Goal: Task Accomplishment & Management: Complete application form

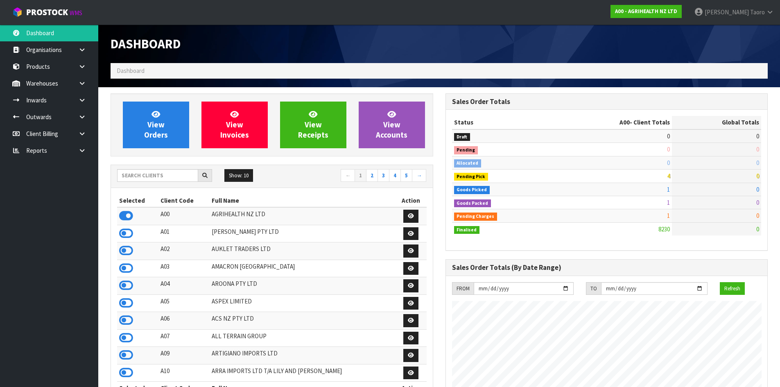
scroll to position [621, 335]
click at [174, 178] on input "text" at bounding box center [157, 175] width 81 height 13
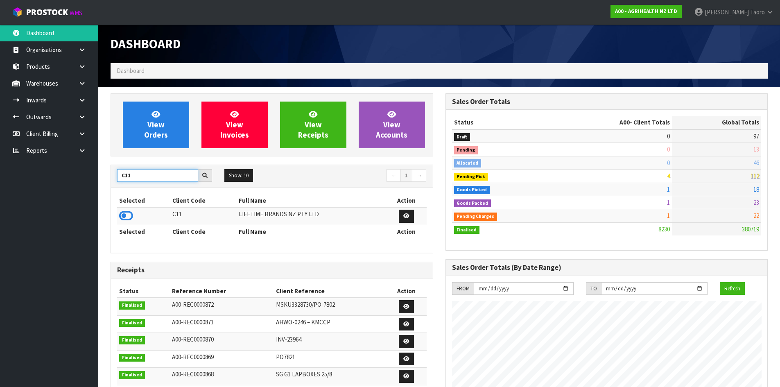
type input "C11"
click at [131, 215] on icon at bounding box center [126, 216] width 14 height 12
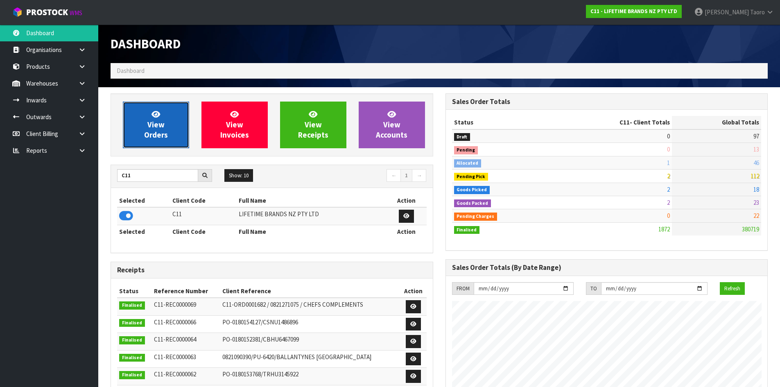
click at [162, 131] on span "View Orders" at bounding box center [156, 124] width 24 height 31
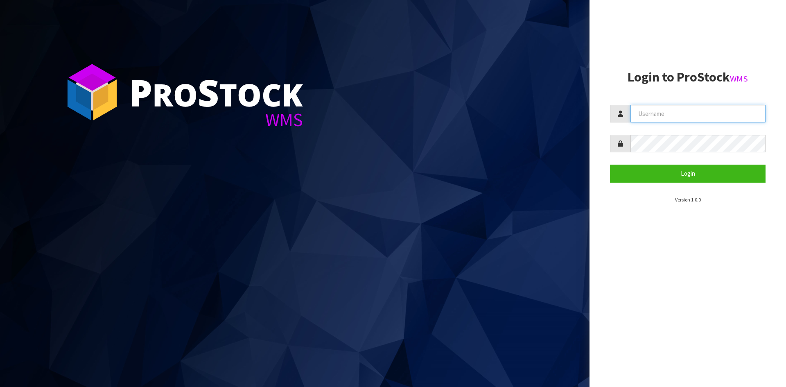
click at [701, 121] on input "text" at bounding box center [698, 114] width 135 height 18
type input "[PERSON_NAME]"
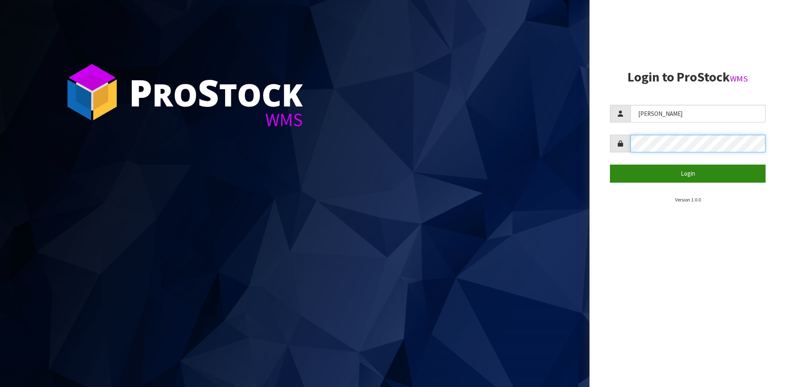
click at [610, 165] on button "Login" at bounding box center [688, 174] width 156 height 18
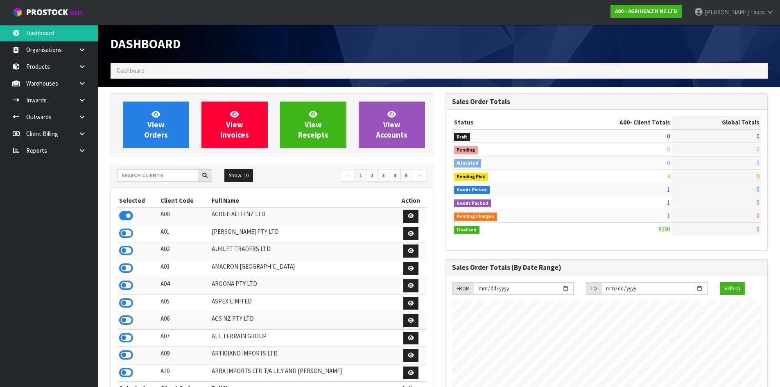
scroll to position [621, 335]
click at [172, 176] on input "text" at bounding box center [157, 175] width 81 height 13
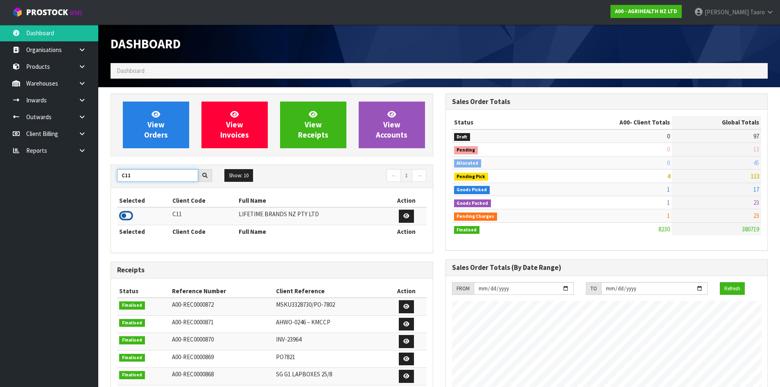
type input "C11"
click at [127, 214] on icon at bounding box center [126, 216] width 14 height 12
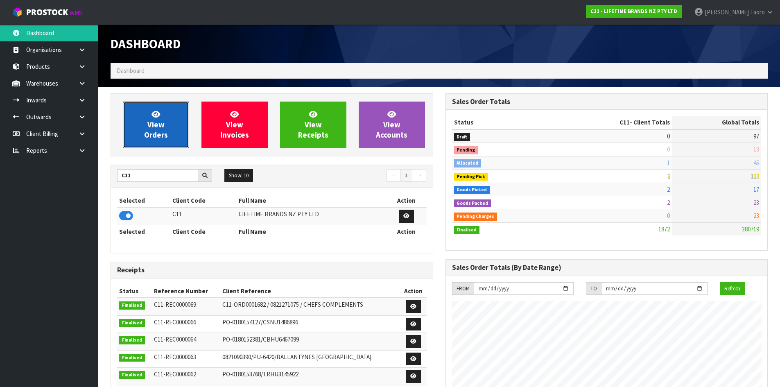
click at [158, 120] on span "View Orders" at bounding box center [156, 124] width 24 height 31
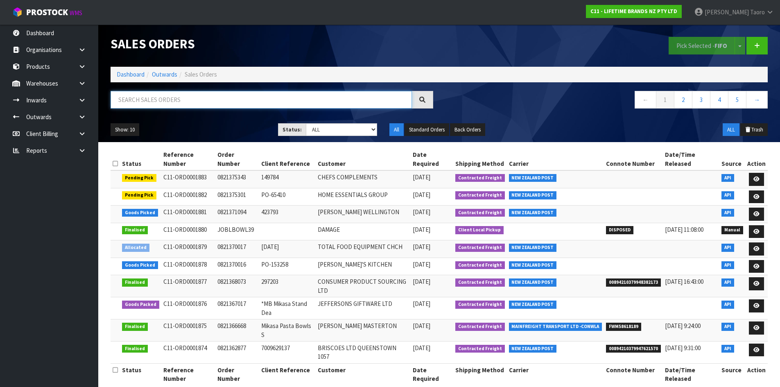
click at [160, 103] on input "text" at bounding box center [261, 100] width 301 height 18
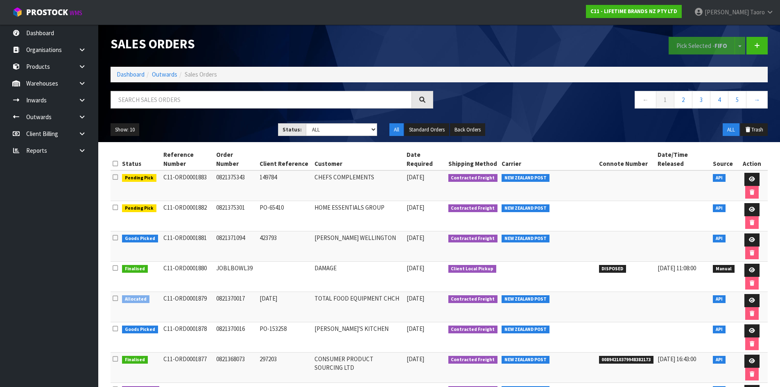
click at [224, 49] on h1 "Sales Orders" at bounding box center [272, 44] width 323 height 14
click at [338, 104] on input "text" at bounding box center [261, 100] width 301 height 18
type input "JOB-0411807"
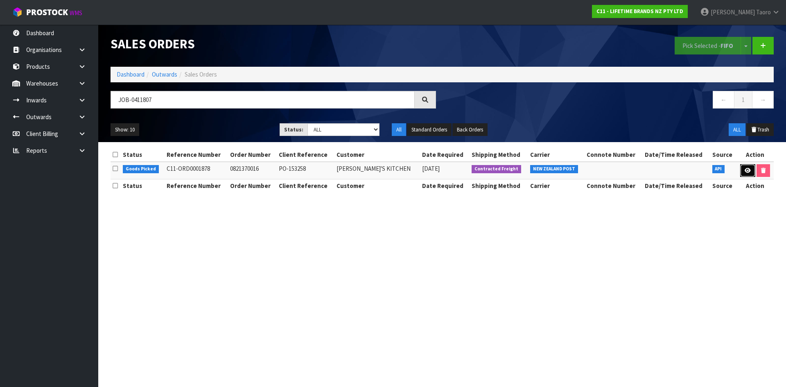
click at [744, 174] on link at bounding box center [748, 170] width 15 height 13
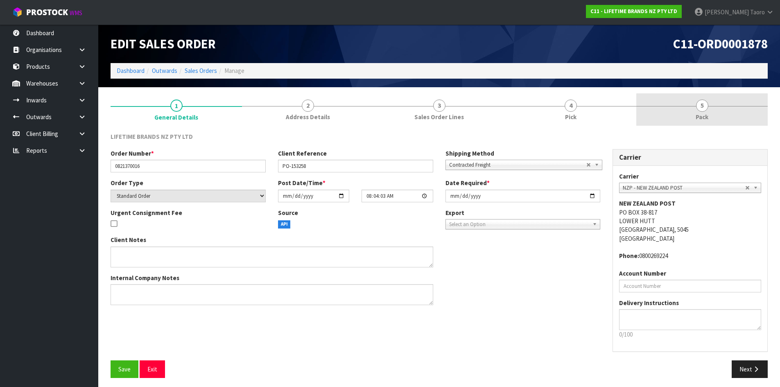
click at [705, 109] on span "5" at bounding box center [702, 106] width 12 height 12
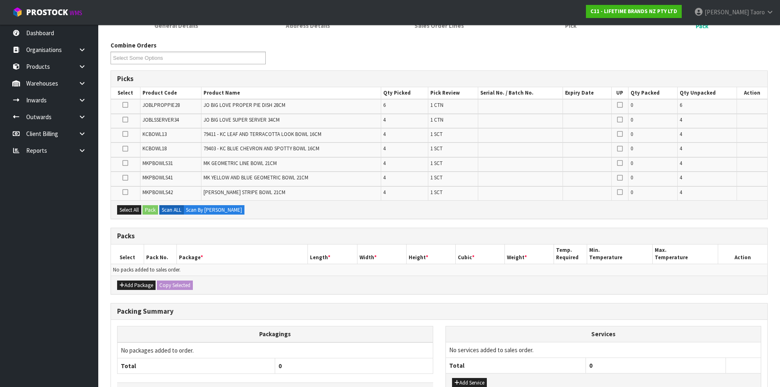
scroll to position [151, 0]
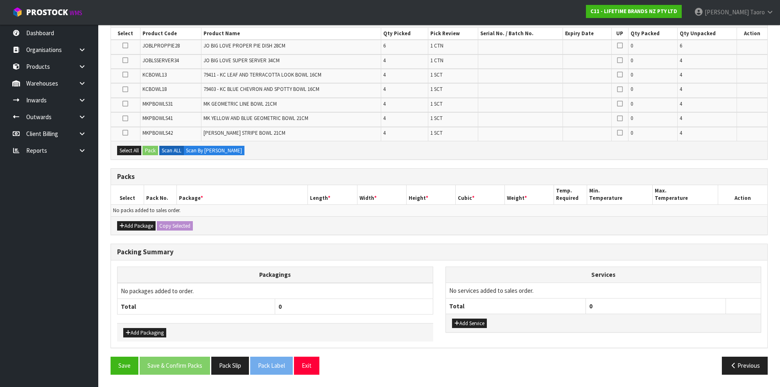
click at [349, 238] on div "Combine Orders C11-ORD0001821 C11-ORD0001876 C11-ORD0001878 C11-ORD0001879 C11-…" at bounding box center [439, 181] width 657 height 399
click at [320, 233] on div "Add Package Copy Selected" at bounding box center [439, 225] width 657 height 18
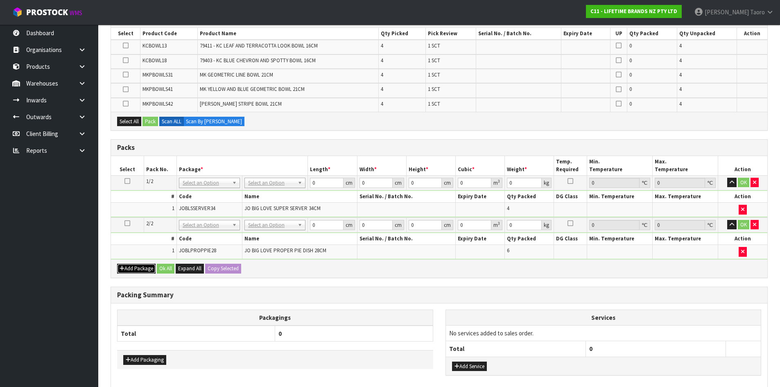
click at [128, 268] on button "Add Package" at bounding box center [136, 269] width 39 height 10
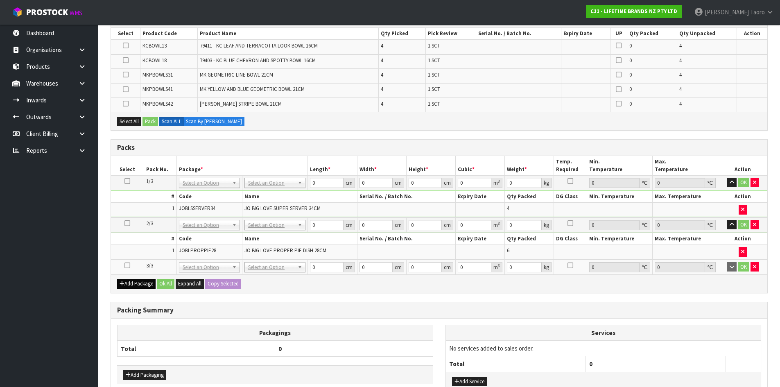
click at [125, 266] on icon at bounding box center [128, 265] width 6 height 0
click at [136, 249] on td "1" at bounding box center [144, 252] width 66 height 14
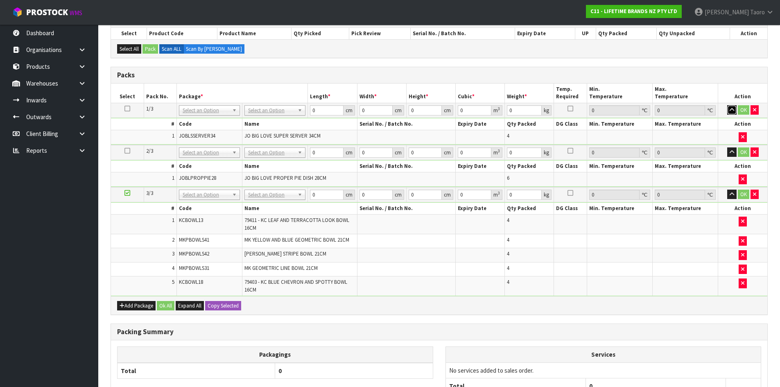
click at [734, 107] on icon "button" at bounding box center [732, 109] width 5 height 5
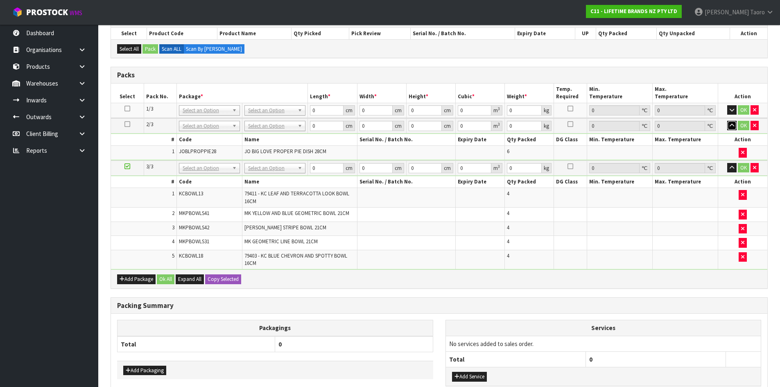
click at [731, 125] on icon "button" at bounding box center [732, 125] width 5 height 5
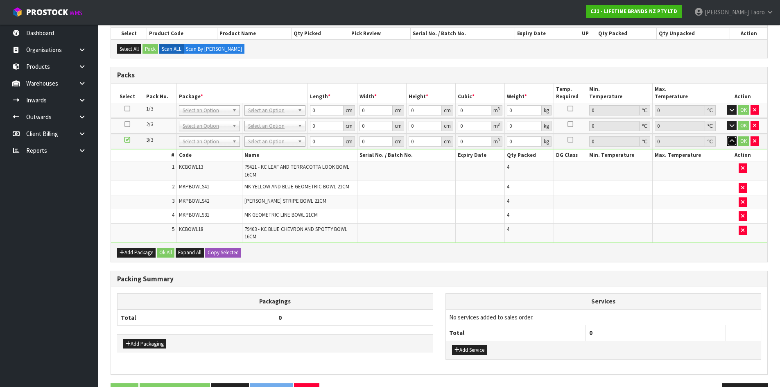
click at [732, 141] on icon "button" at bounding box center [732, 140] width 5 height 5
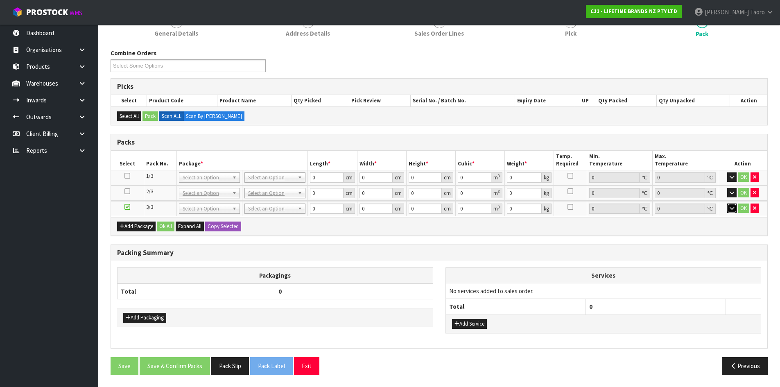
scroll to position [83, 0]
click at [670, 269] on th "Services" at bounding box center [603, 276] width 315 height 16
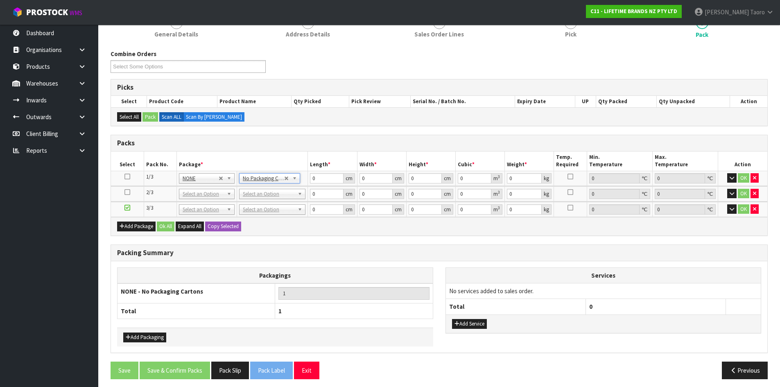
drag, startPoint x: 274, startPoint y: 190, endPoint x: 280, endPoint y: 202, distance: 13.4
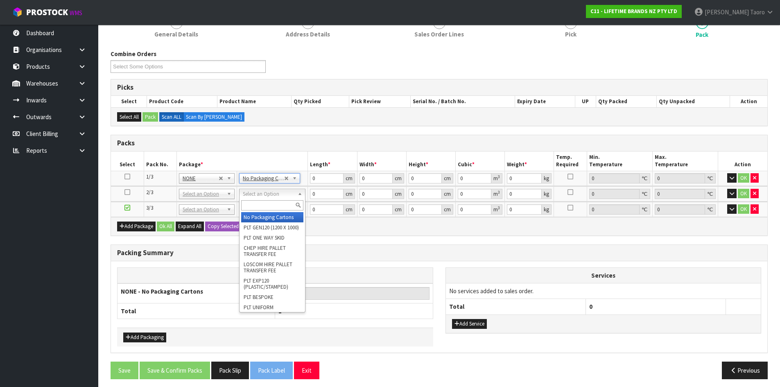
type input "2"
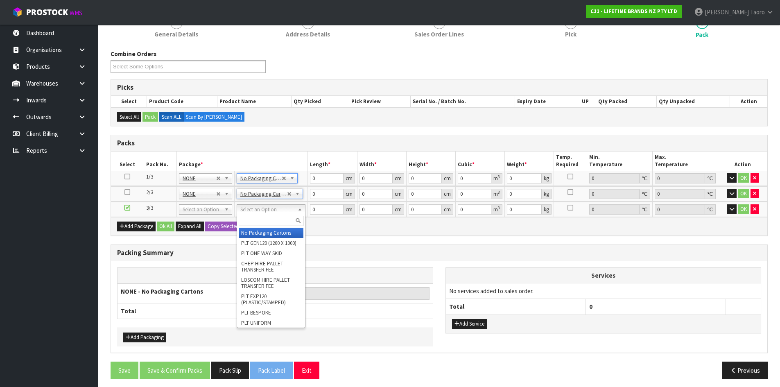
click at [280, 219] on input "text" at bounding box center [271, 221] width 65 height 10
type input "OC"
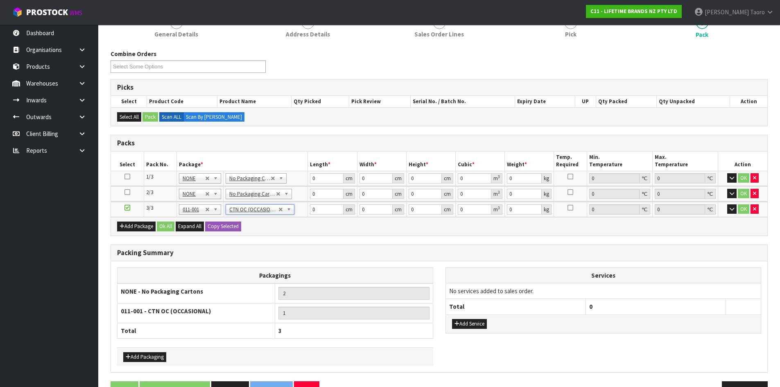
type input "9.47"
click at [324, 181] on input "0" at bounding box center [326, 178] width 33 height 10
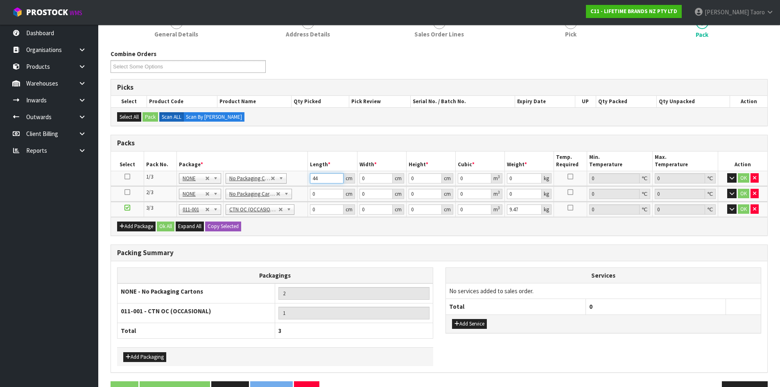
type input "44"
type input "4"
type input "0.007744"
type input "40"
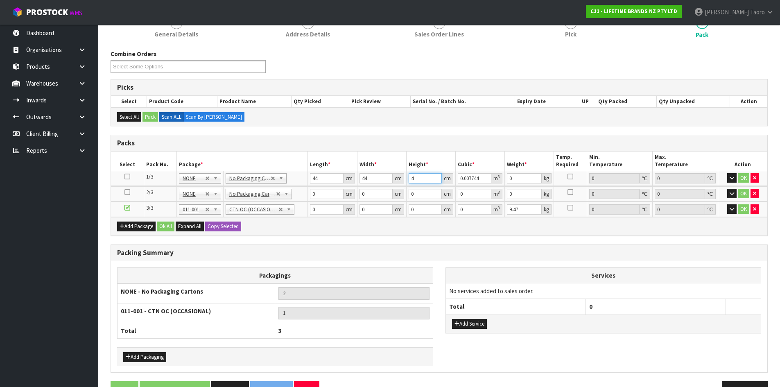
type input "0.07744"
type input "40"
type input "11"
type input "68"
type input "36"
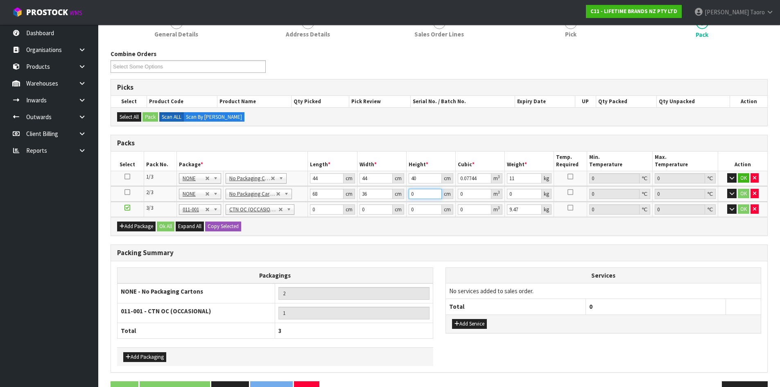
type input "3"
type input "0.007344"
type input "32"
type input "0.078336"
type input "32"
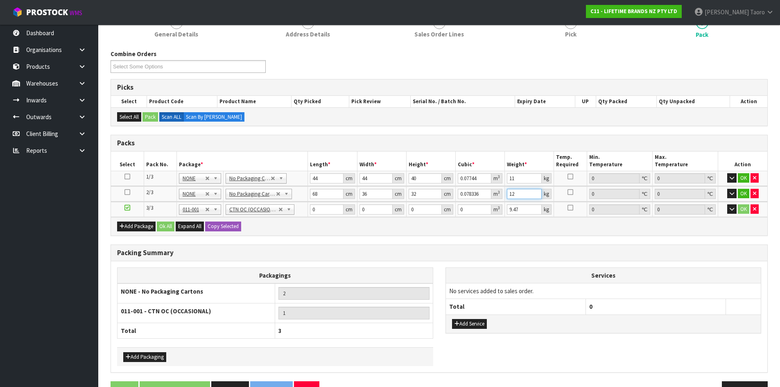
type input "12"
click at [322, 214] on input "4" at bounding box center [326, 209] width 33 height 10
type input "46"
type input "32"
type input "2"
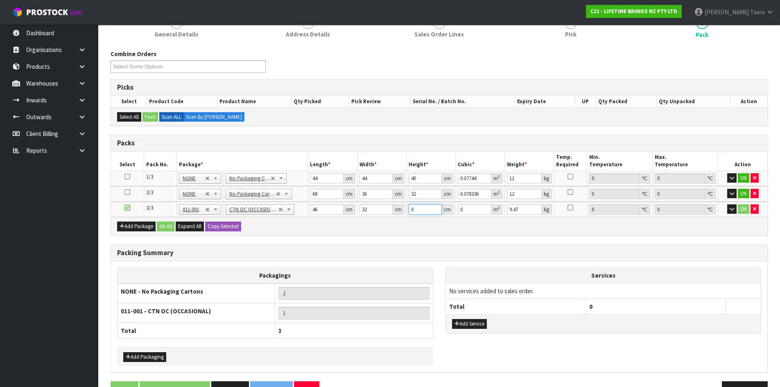
type input "0.002944"
type input "20"
type input "0.02944"
drag, startPoint x: 426, startPoint y: 206, endPoint x: 401, endPoint y: 209, distance: 25.1
click at [401, 209] on tr "3/3 NONE 007-001 007-002 007-004 007-009 007-013 007-014 007-015 007-017 007-01…" at bounding box center [439, 209] width 657 height 15
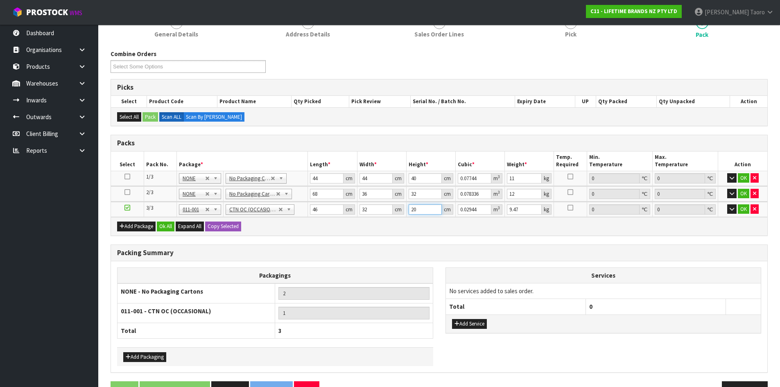
type input "3"
type input "0.004416"
type input "30"
type input "0.04416"
type input "30"
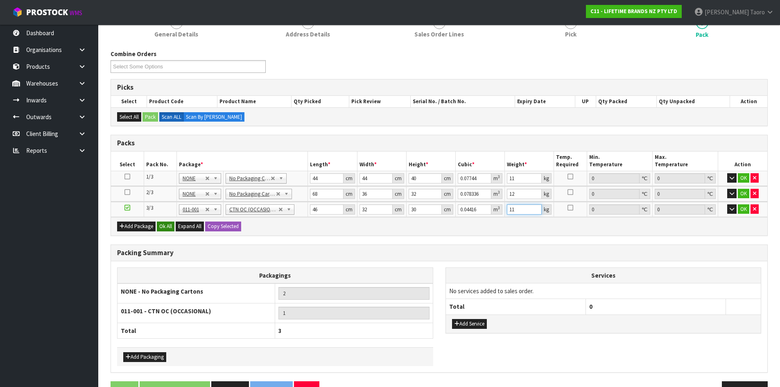
type input "11"
click at [169, 224] on button "Ok All" at bounding box center [166, 227] width 18 height 10
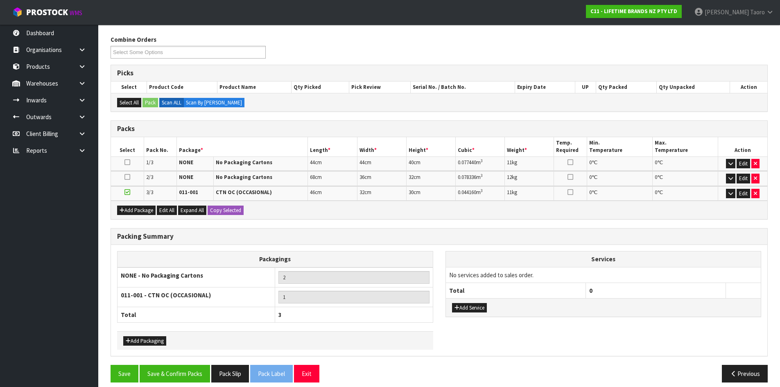
scroll to position [105, 0]
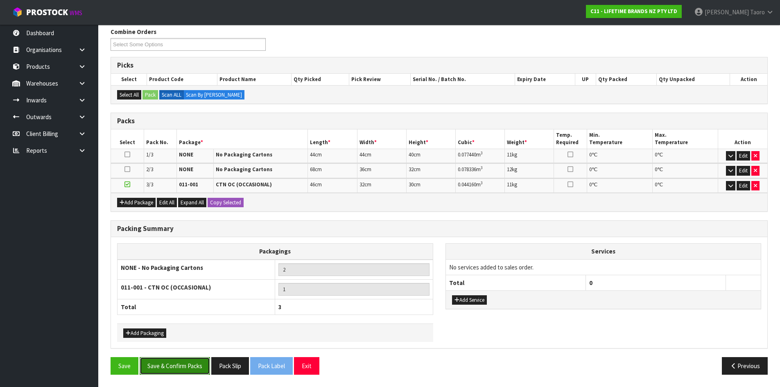
click at [186, 363] on button "Save & Confirm Packs" at bounding box center [175, 366] width 70 height 18
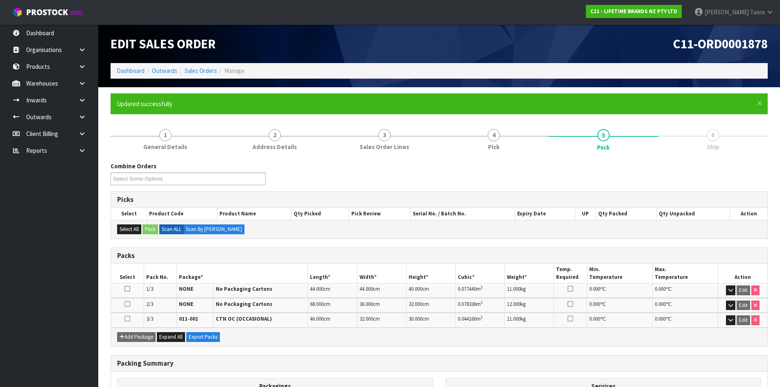
scroll to position [116, 0]
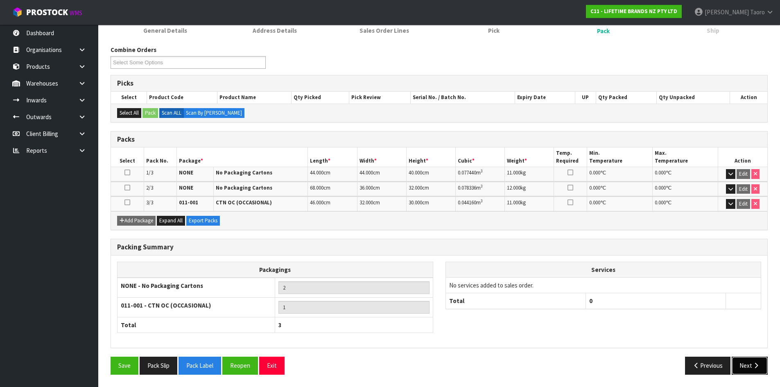
click at [753, 370] on button "Next" at bounding box center [750, 366] width 36 height 18
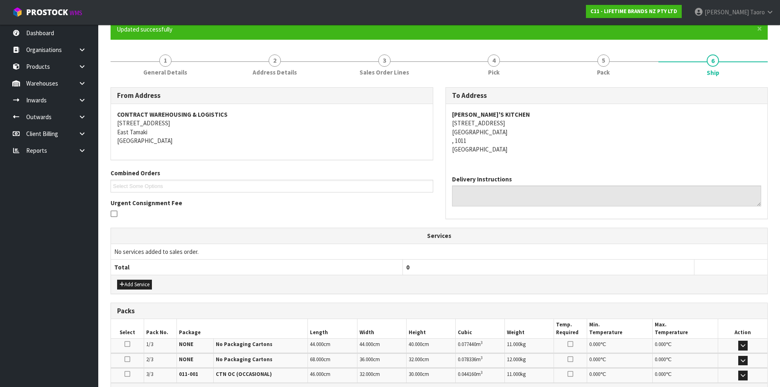
scroll to position [177, 0]
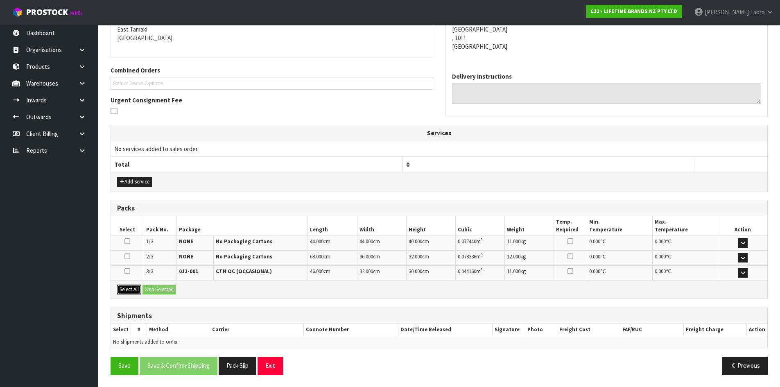
click at [124, 287] on button "Select All" at bounding box center [129, 290] width 24 height 10
drag, startPoint x: 147, startPoint y: 285, endPoint x: 152, endPoint y: 286, distance: 5.8
click at [149, 286] on button "Ship Selected" at bounding box center [160, 290] width 34 height 10
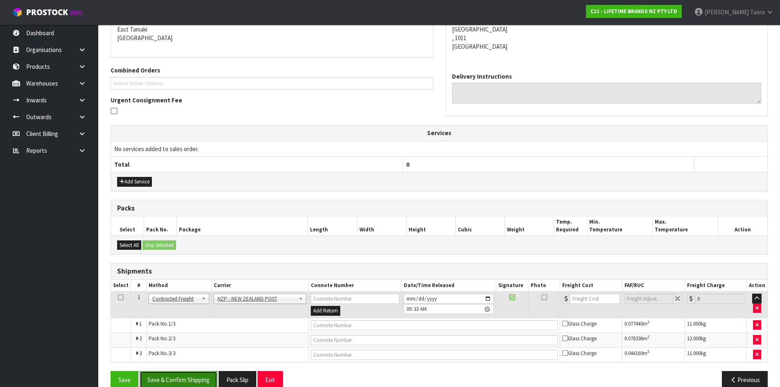
click at [204, 381] on button "Save & Confirm Shipping" at bounding box center [179, 380] width 78 height 18
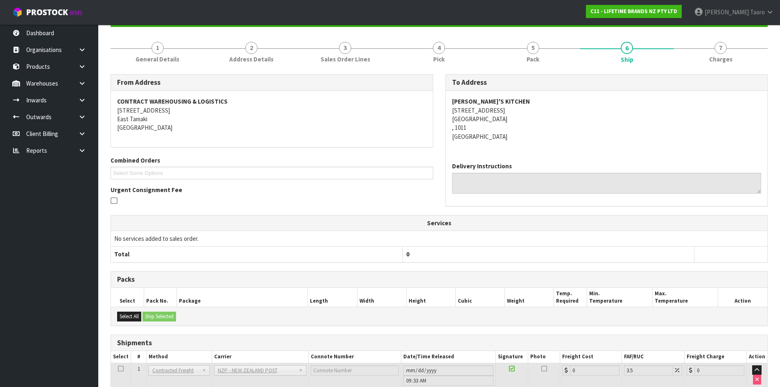
scroll to position [179, 0]
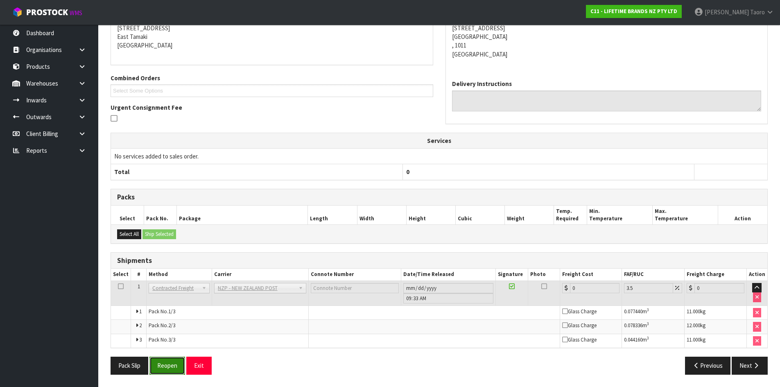
click at [173, 362] on button "Reopen" at bounding box center [167, 366] width 36 height 18
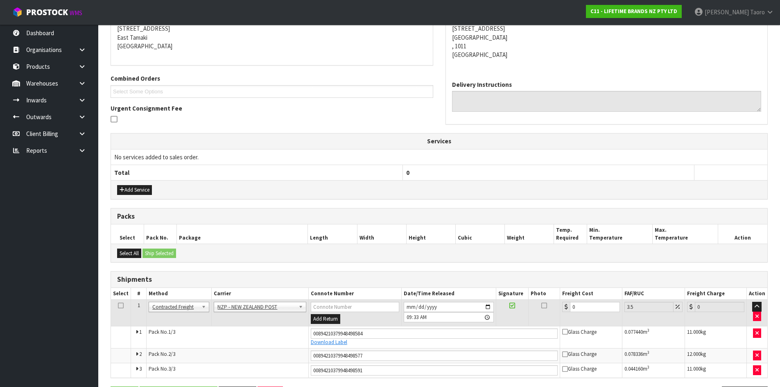
scroll to position [170, 0]
click at [587, 305] on input "0" at bounding box center [595, 306] width 50 height 10
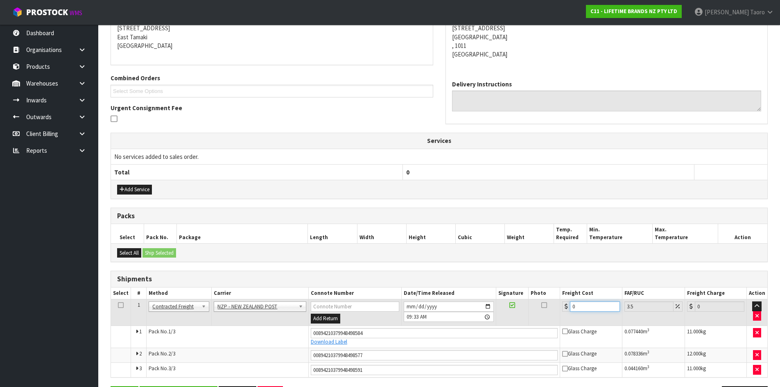
click at [587, 305] on input "0" at bounding box center [595, 306] width 50 height 10
type input "1"
type input "1.03"
type input "12"
type input "12.42"
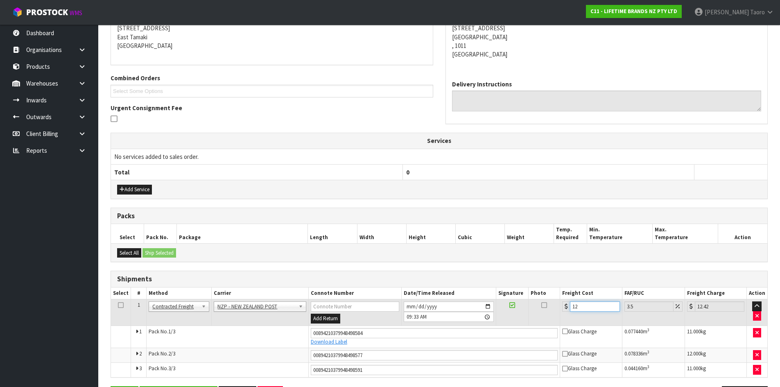
type input "12.9"
type input "13.35"
type input "12.99"
type input "13.44"
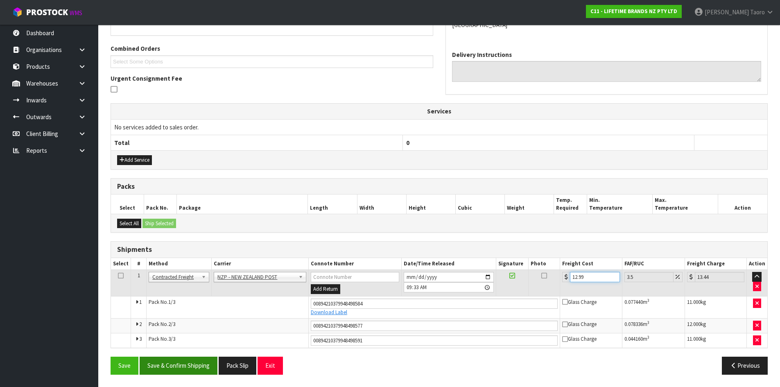
type input "12.99"
click at [213, 358] on button "Save & Confirm Shipping" at bounding box center [179, 366] width 78 height 18
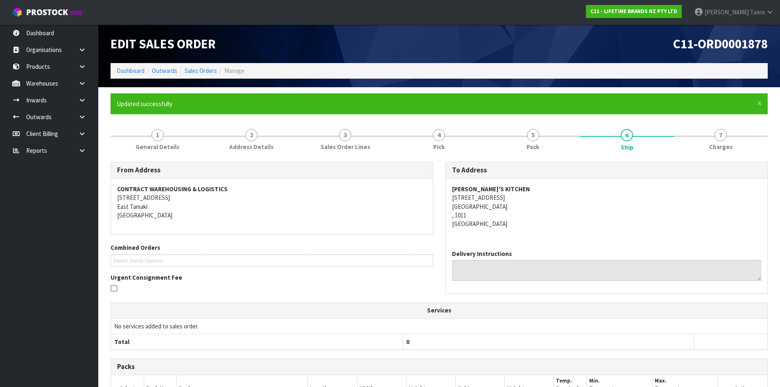
scroll to position [175, 0]
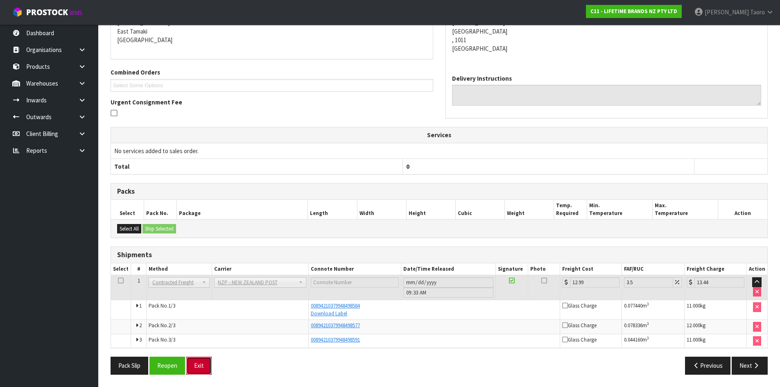
click at [197, 361] on button "Exit" at bounding box center [198, 366] width 25 height 18
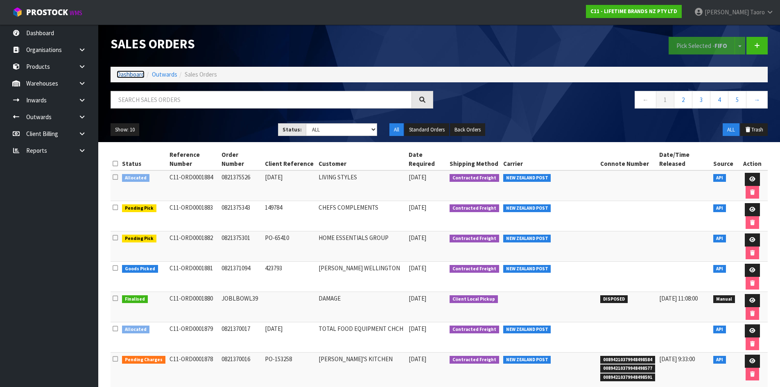
click at [125, 71] on link "Dashboard" at bounding box center [131, 74] width 28 height 8
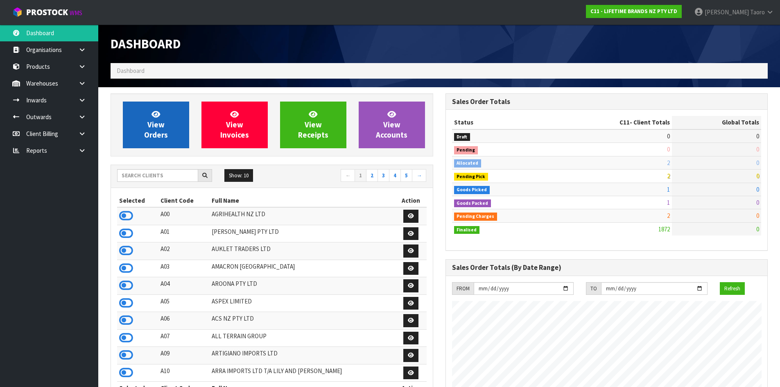
scroll to position [621, 335]
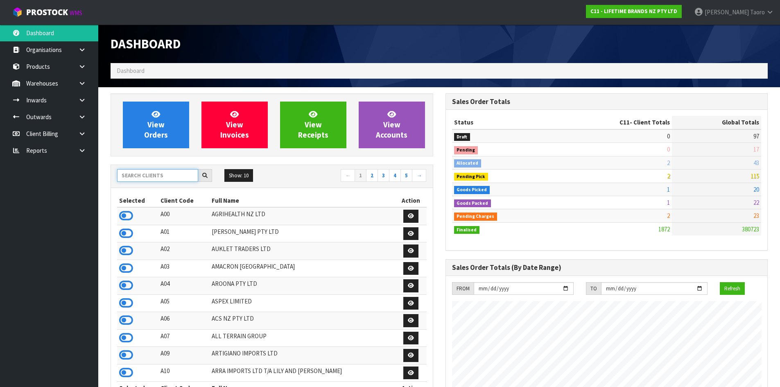
click at [147, 174] on input "text" at bounding box center [157, 175] width 81 height 13
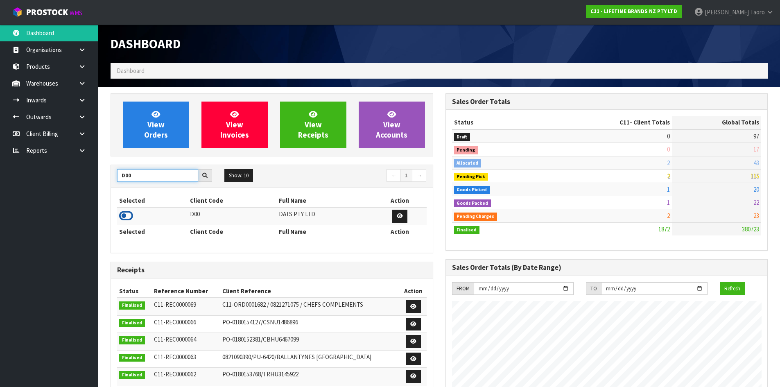
type input "D00"
drag, startPoint x: 123, startPoint y: 218, endPoint x: 124, endPoint y: 213, distance: 5.0
click at [124, 218] on icon at bounding box center [126, 216] width 14 height 12
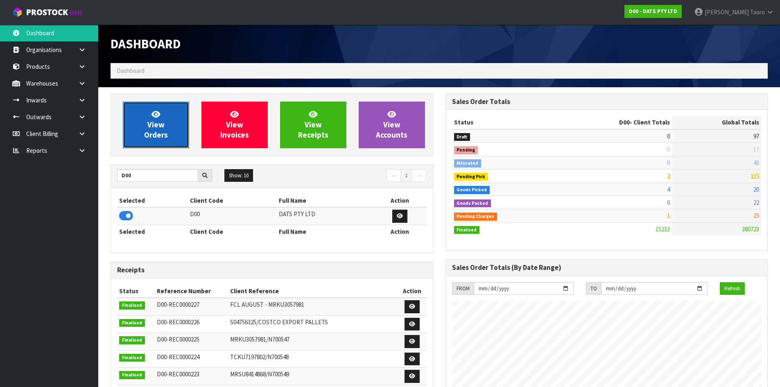
click at [150, 144] on link "View Orders" at bounding box center [156, 125] width 66 height 47
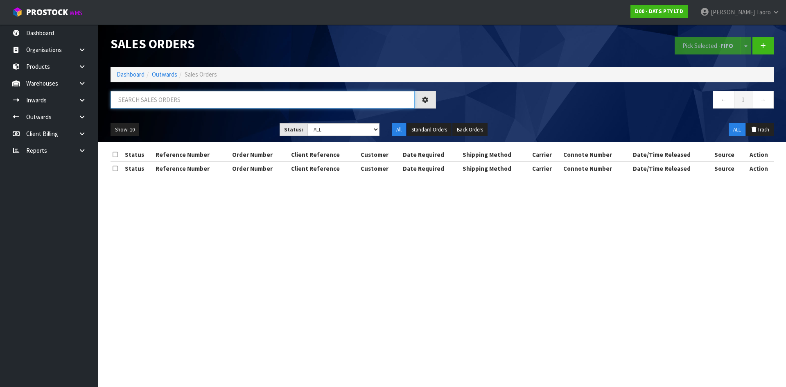
click at [163, 101] on input "text" at bounding box center [263, 100] width 304 height 18
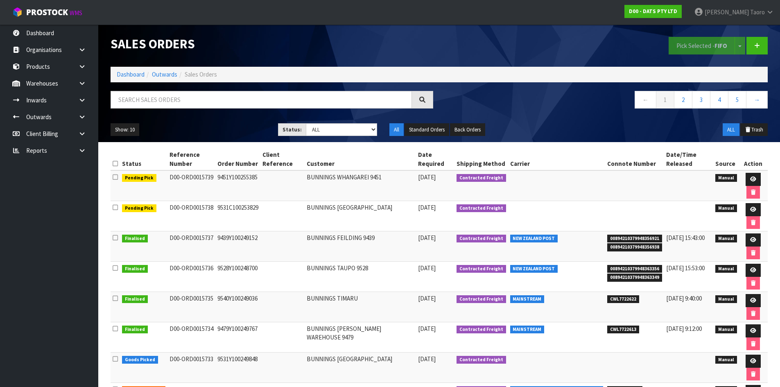
click at [128, 80] on ol "Dashboard Outwards Sales Orders" at bounding box center [439, 74] width 657 height 15
click at [128, 76] on link "Dashboard" at bounding box center [131, 74] width 28 height 8
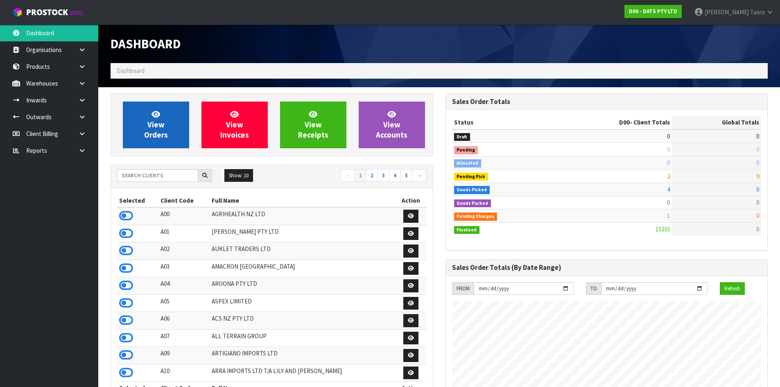
scroll to position [621, 335]
click at [129, 116] on link "View Orders" at bounding box center [156, 125] width 66 height 47
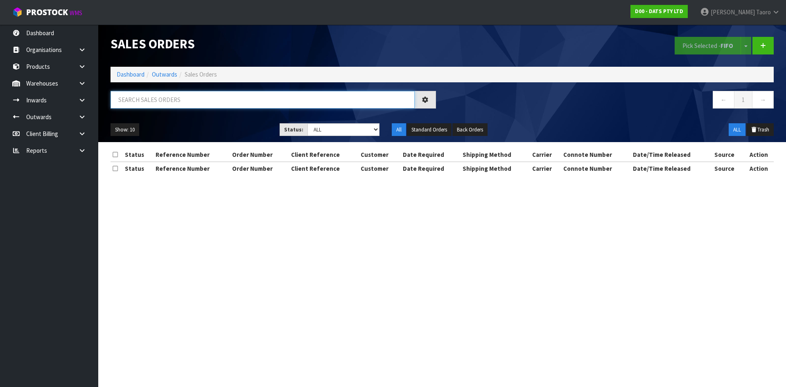
click at [140, 98] on input "text" at bounding box center [263, 100] width 304 height 18
type input "JOB-0411645"
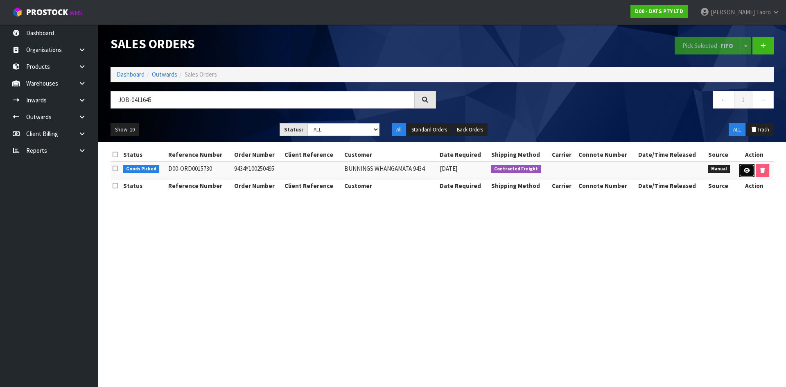
click at [746, 170] on icon at bounding box center [747, 170] width 6 height 5
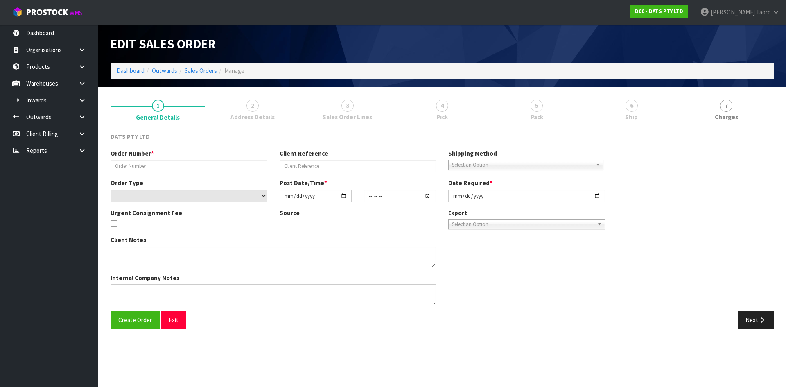
type input "9434Y100250495"
select select "number:0"
type input "[DATE]"
type input "08:52:00.000"
type input "[DATE]"
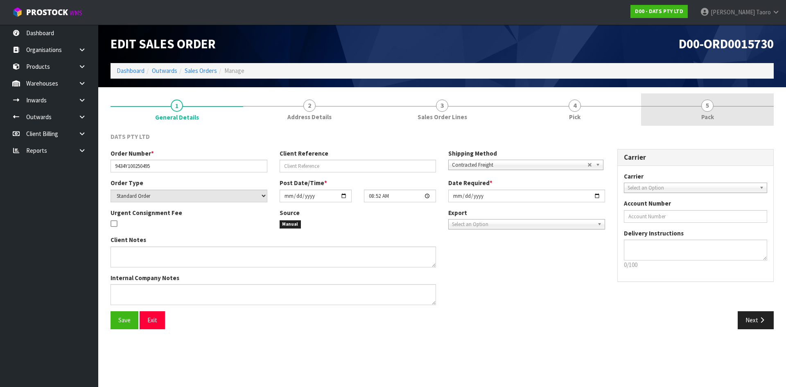
click at [706, 96] on link "5 Pack" at bounding box center [707, 109] width 133 height 32
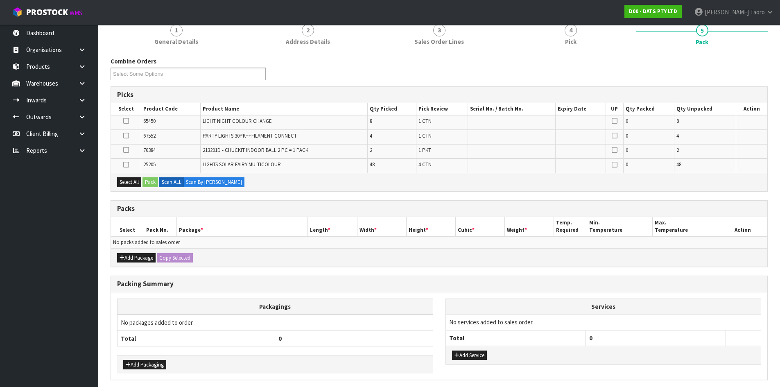
scroll to position [107, 0]
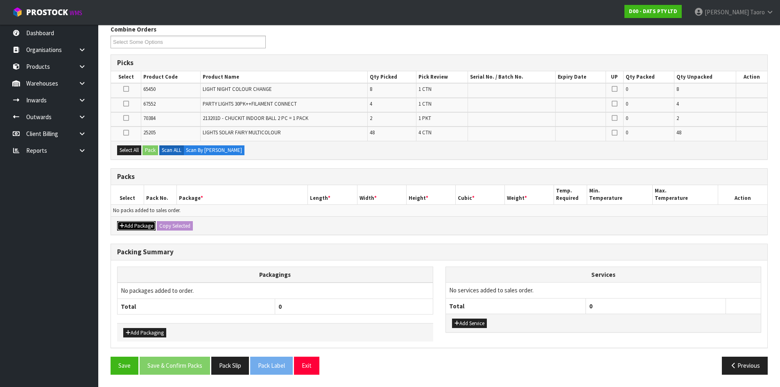
click at [135, 225] on button "Add Package" at bounding box center [136, 226] width 39 height 10
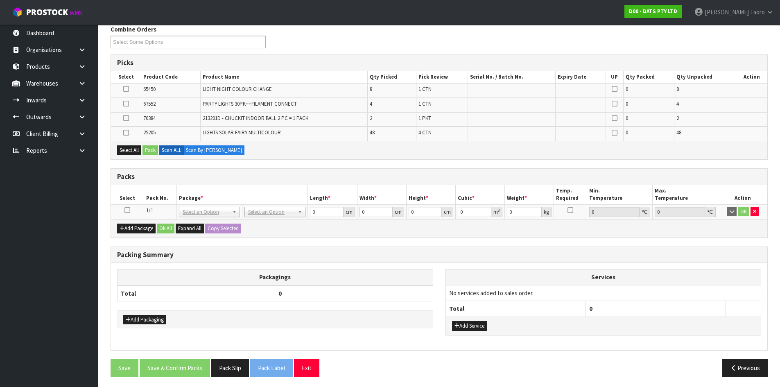
drag, startPoint x: 127, startPoint y: 211, endPoint x: 131, endPoint y: 205, distance: 7.0
click at [127, 210] on icon at bounding box center [128, 210] width 6 height 0
click at [151, 186] on th "Pack No." at bounding box center [160, 194] width 33 height 19
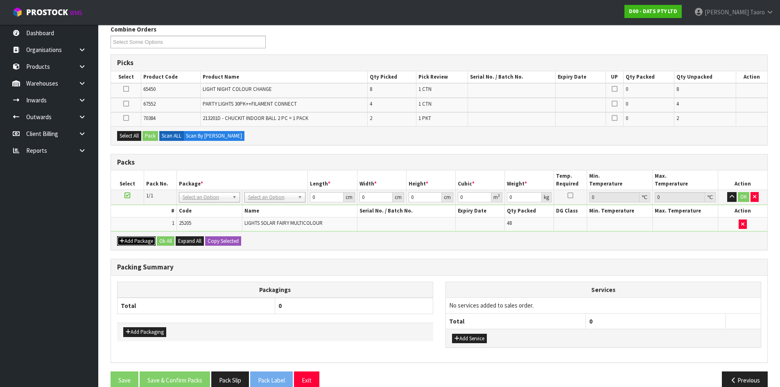
click at [127, 241] on button "Add Package" at bounding box center [136, 241] width 39 height 10
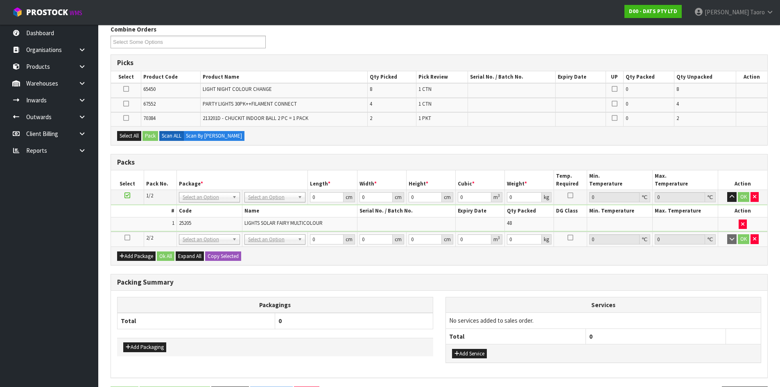
drag, startPoint x: 126, startPoint y: 239, endPoint x: 126, endPoint y: 221, distance: 18.0
click at [126, 238] on icon at bounding box center [128, 238] width 6 height 0
click at [126, 221] on td "1" at bounding box center [144, 224] width 66 height 14
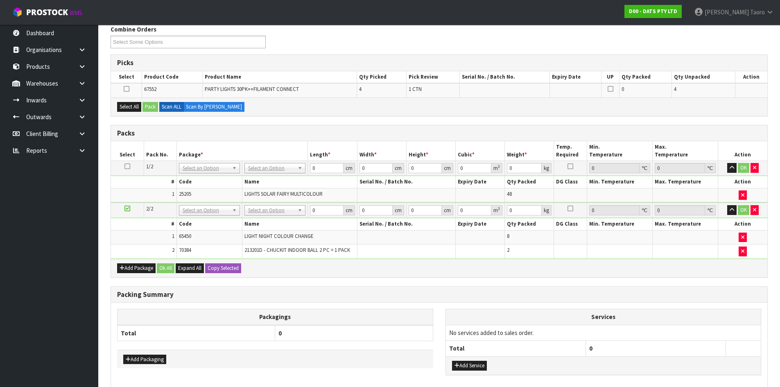
drag, startPoint x: 125, startPoint y: 216, endPoint x: 662, endPoint y: 129, distance: 544.3
click at [662, 129] on h3 "Packs" at bounding box center [439, 133] width 644 height 8
click at [128, 208] on icon at bounding box center [128, 208] width 6 height 0
click at [138, 196] on td "1" at bounding box center [144, 195] width 66 height 14
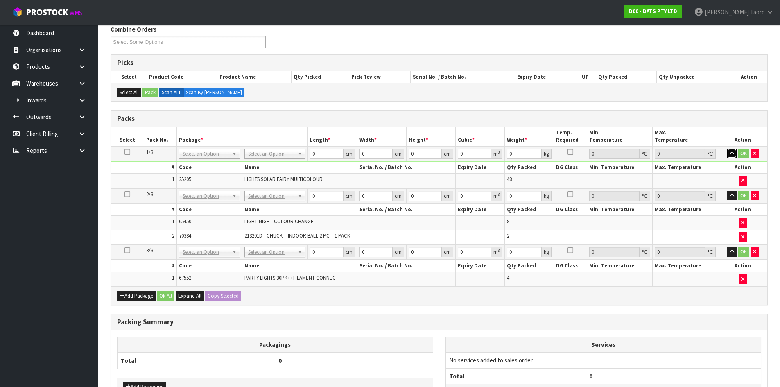
drag, startPoint x: 731, startPoint y: 154, endPoint x: 728, endPoint y: 161, distance: 7.4
click at [731, 154] on icon "button" at bounding box center [732, 153] width 5 height 5
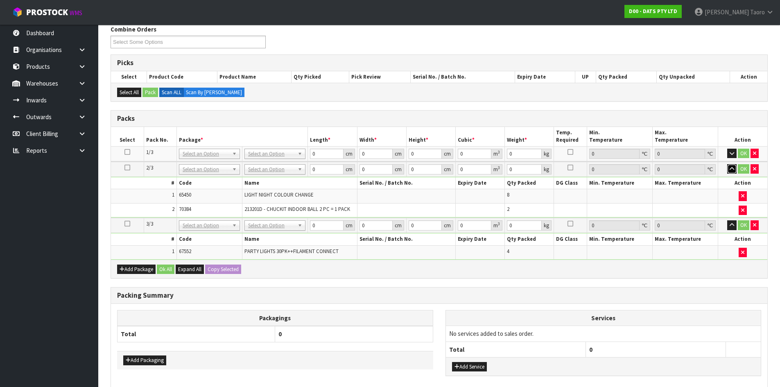
drag, startPoint x: 732, startPoint y: 168, endPoint x: 717, endPoint y: 172, distance: 15.8
click at [733, 168] on icon "button" at bounding box center [732, 168] width 5 height 5
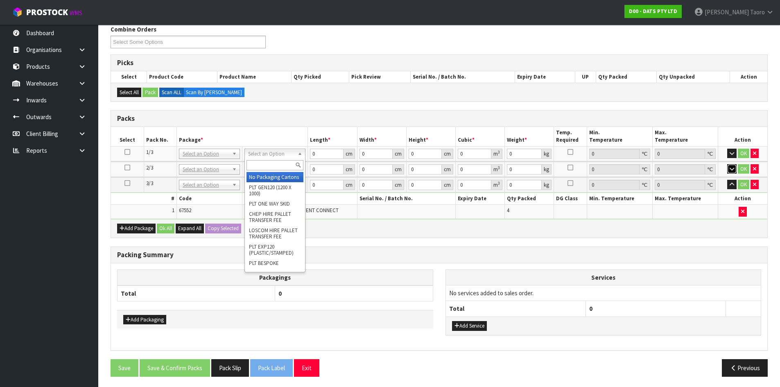
drag, startPoint x: 265, startPoint y: 150, endPoint x: 263, endPoint y: 165, distance: 15.3
click at [264, 165] on input "text" at bounding box center [275, 165] width 57 height 10
type input "CTN9"
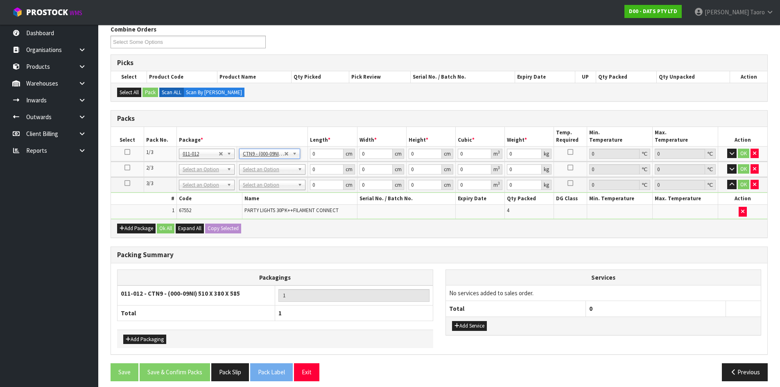
click at [274, 176] on td "No Packaging Cartons PLT GEN120 (1200 X 1000) PLT ONE WAY SKID CHEP HIRE PALLET…" at bounding box center [272, 169] width 71 height 15
type input "51"
type input "38"
type input "58.5"
type input "0.113373"
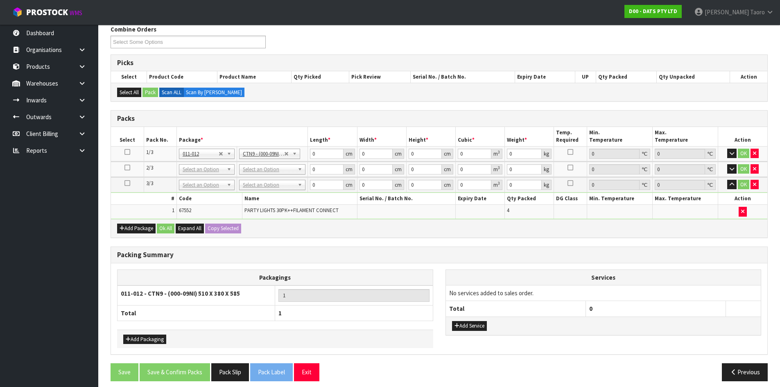
type input "14.2"
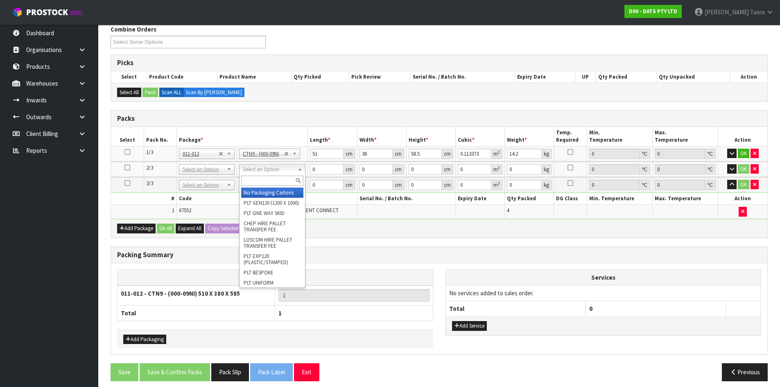
click at [276, 177] on input "text" at bounding box center [272, 181] width 62 height 10
type input "OC"
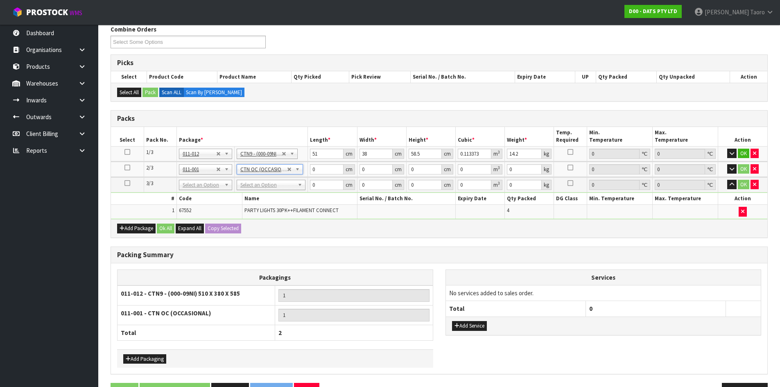
type input "2.15"
click at [288, 190] on td "No Packaging Cartons PLT GEN120 (1200 X 1000) PLT ONE WAY SKID CHEP HIRE PALLET…" at bounding box center [271, 184] width 74 height 15
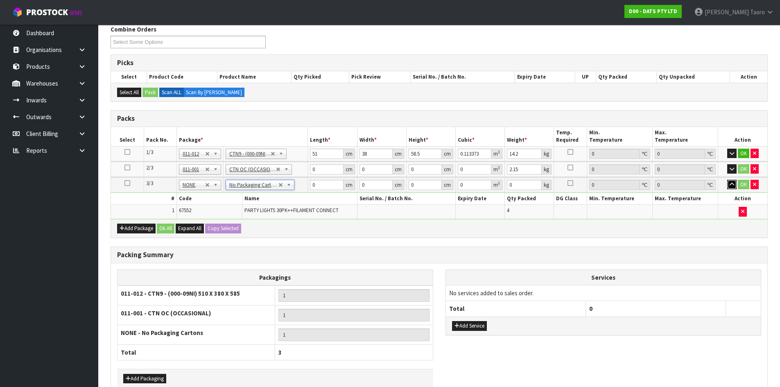
click at [732, 183] on icon "button" at bounding box center [732, 184] width 5 height 5
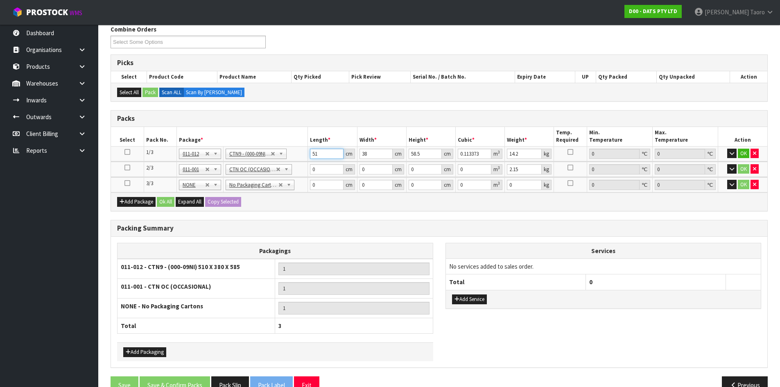
click at [325, 154] on input "51" at bounding box center [326, 154] width 33 height 10
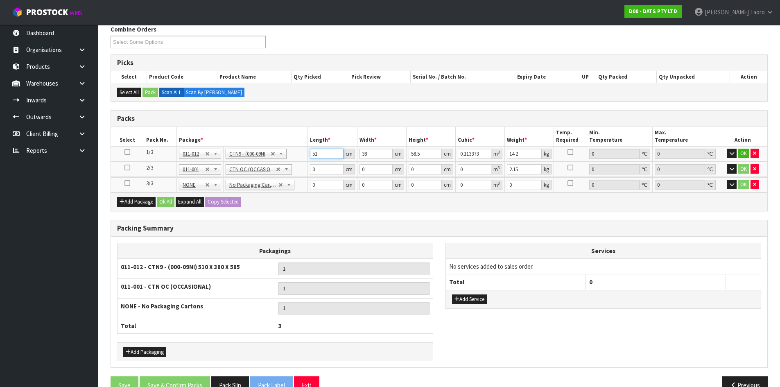
type input "5"
type input "0.011115"
type input "52"
type input "0.115596"
type input "52"
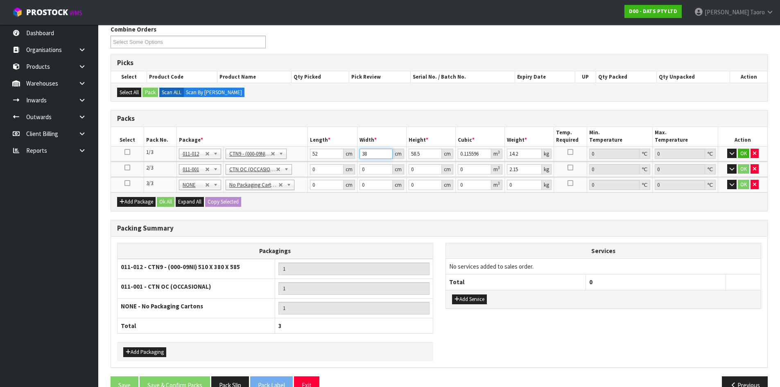
type input "4"
type input "0.012168"
type input "40"
type input "0.12168"
type input "40"
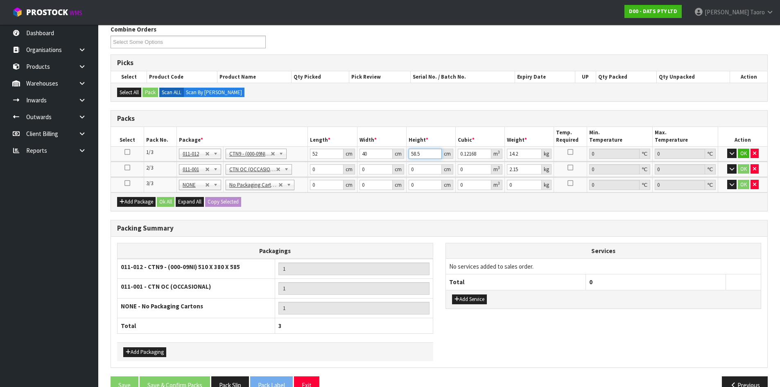
type input "4"
type input "0.00832"
type input "48"
type input "0.09984"
type input "48"
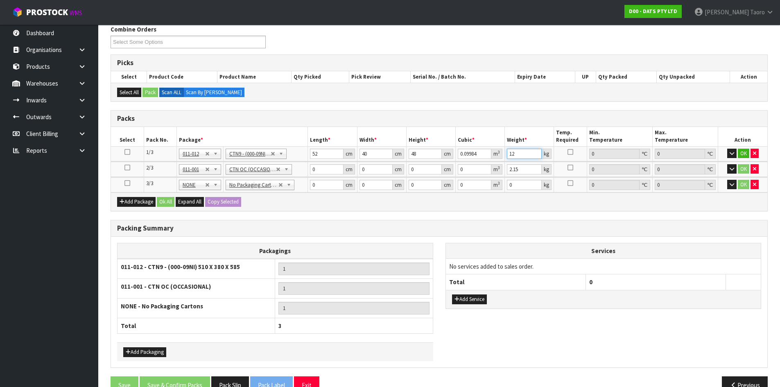
type input "12"
type input "44"
type input "35"
type input "2"
type input "0.00308"
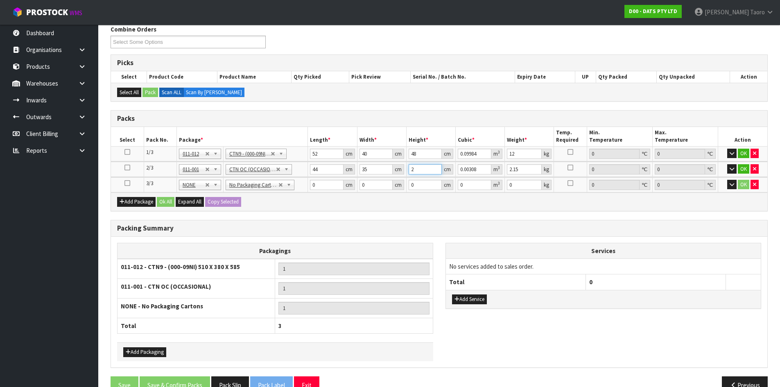
type input "28"
type input "0.04312"
type input "28"
type input "3"
type input "55"
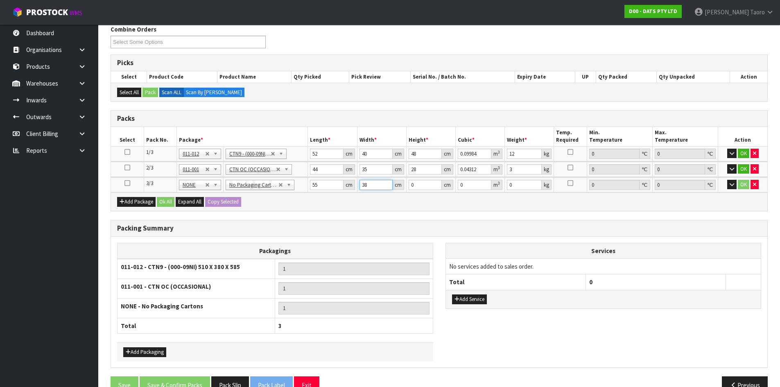
type input "38"
type input "3"
type input "0.00627"
type input "37"
type input "0.07733"
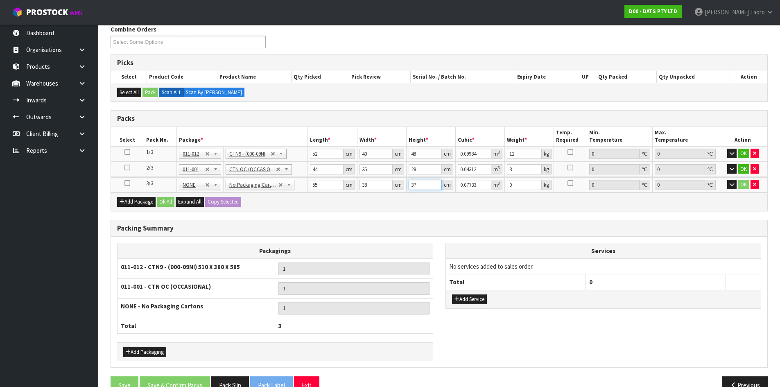
type input "37"
type input "10"
click at [160, 198] on button "Ok All" at bounding box center [166, 202] width 18 height 10
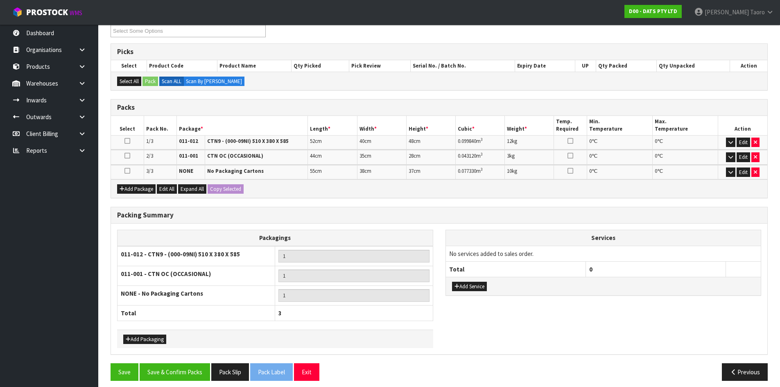
scroll to position [125, 0]
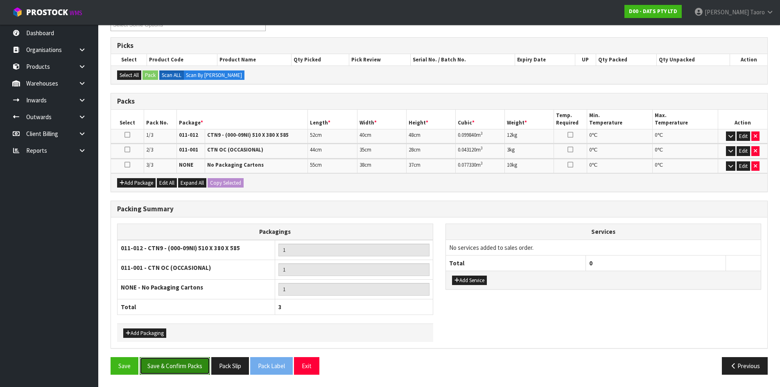
click at [195, 370] on button "Save & Confirm Packs" at bounding box center [175, 366] width 70 height 18
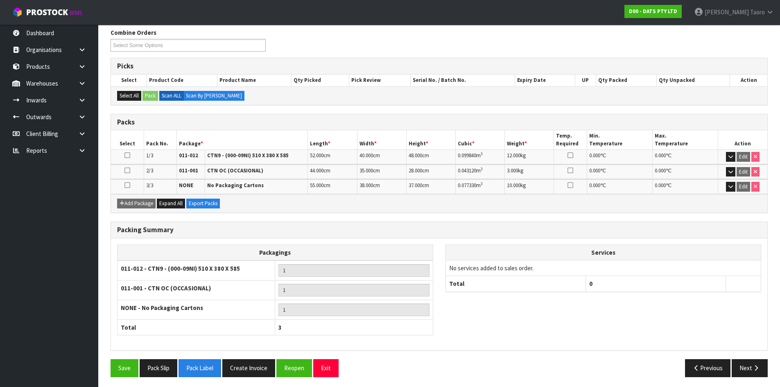
scroll to position [136, 0]
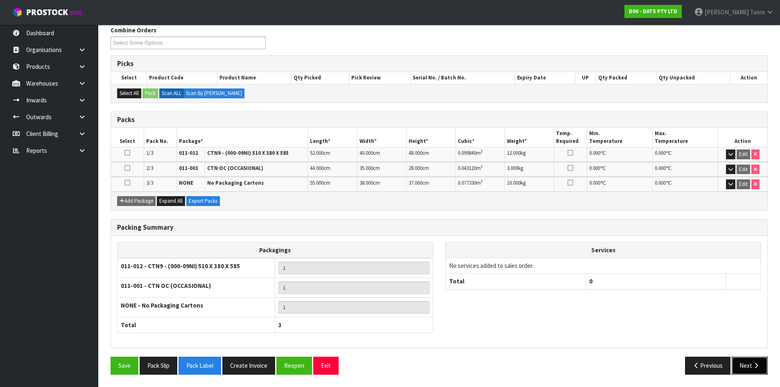
click at [754, 364] on icon "button" at bounding box center [756, 365] width 8 height 6
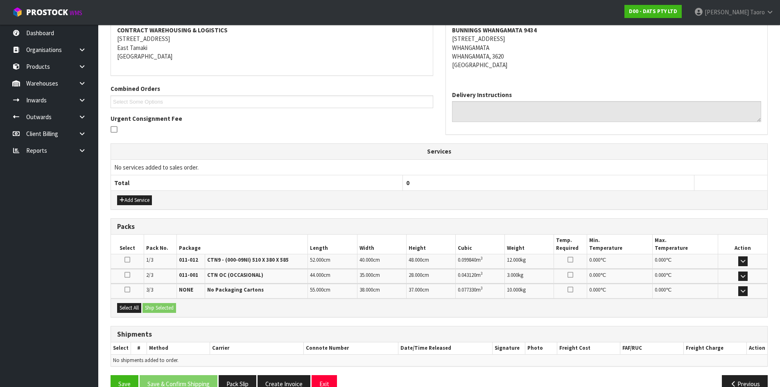
scroll to position [177, 0]
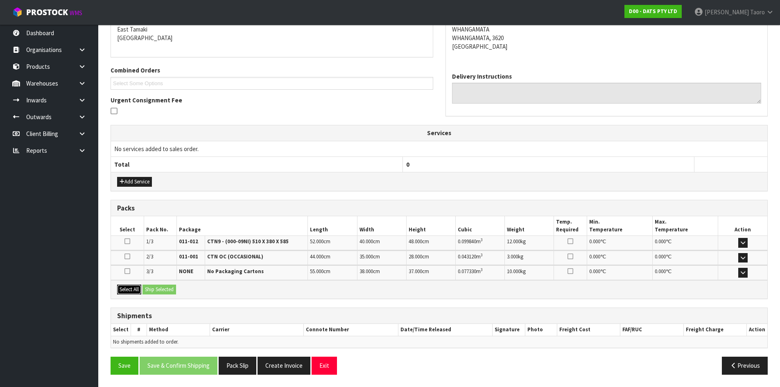
click at [134, 292] on button "Select All" at bounding box center [129, 290] width 24 height 10
click at [151, 291] on button "Ship Selected" at bounding box center [160, 290] width 34 height 10
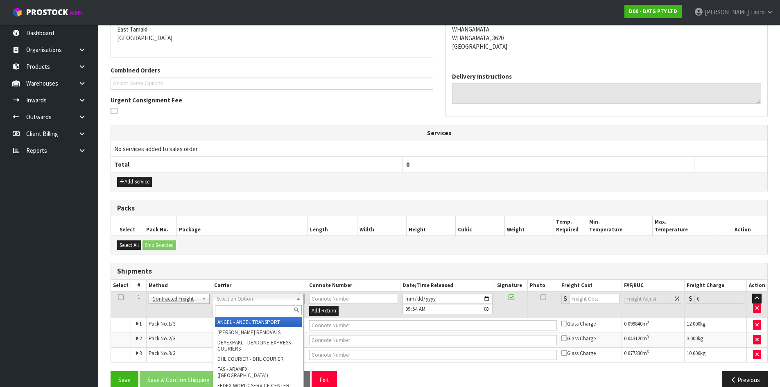
click at [256, 315] on input "text" at bounding box center [258, 310] width 87 height 10
type input "NZP"
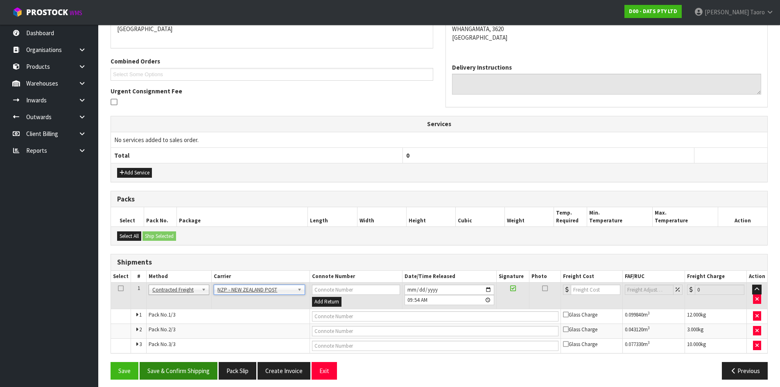
scroll to position [191, 0]
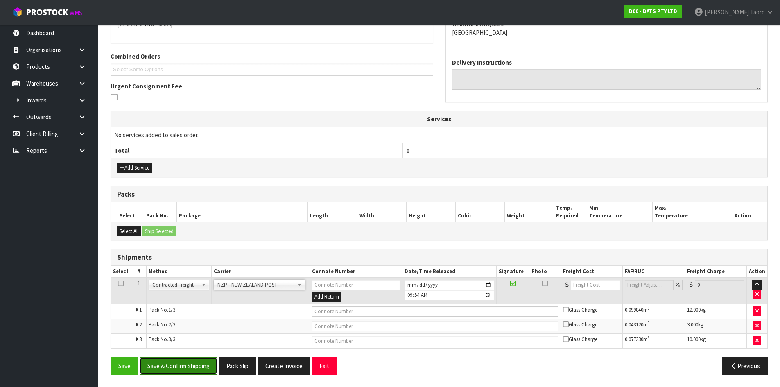
click at [204, 363] on button "Save & Confirm Shipping" at bounding box center [179, 366] width 78 height 18
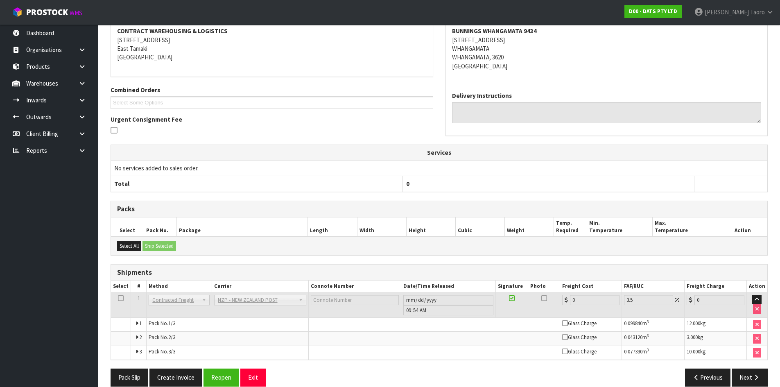
scroll to position [179, 0]
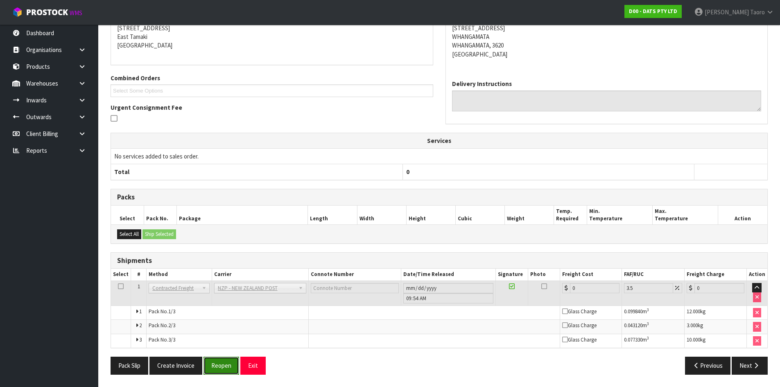
click at [218, 361] on button "Reopen" at bounding box center [222, 366] width 36 height 18
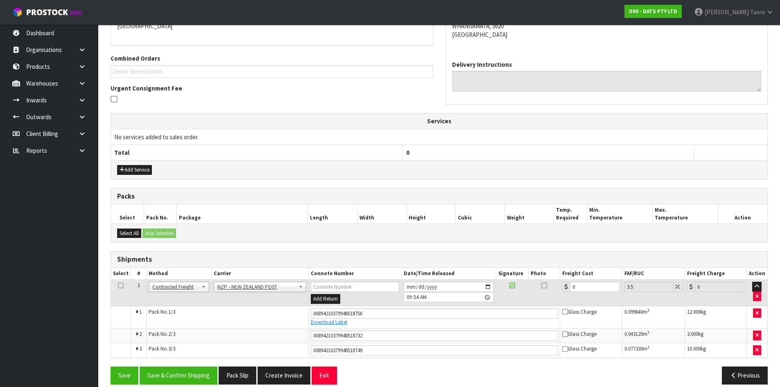
scroll to position [199, 0]
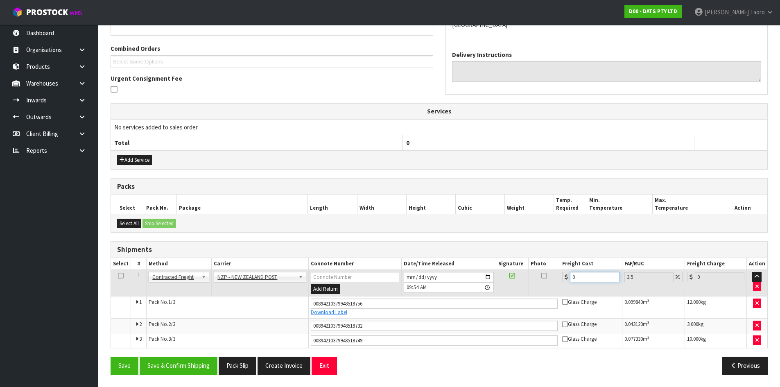
click at [588, 276] on input "0" at bounding box center [595, 277] width 50 height 10
click at [588, 277] on input "0" at bounding box center [595, 277] width 50 height 10
type input "3"
type input "3.1"
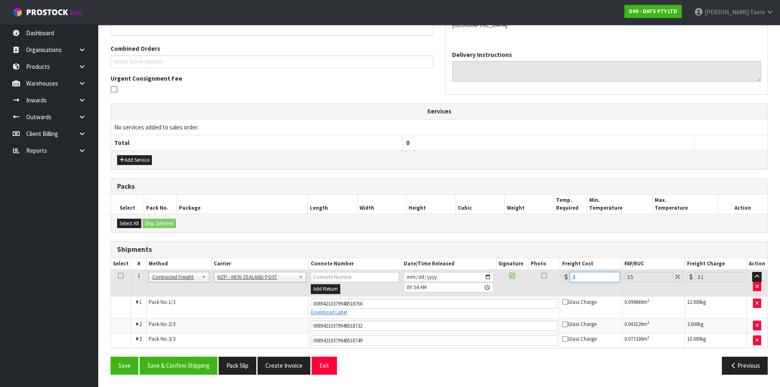
type input "0"
type input "2"
type input "2.07"
type input "24"
type input "24.84"
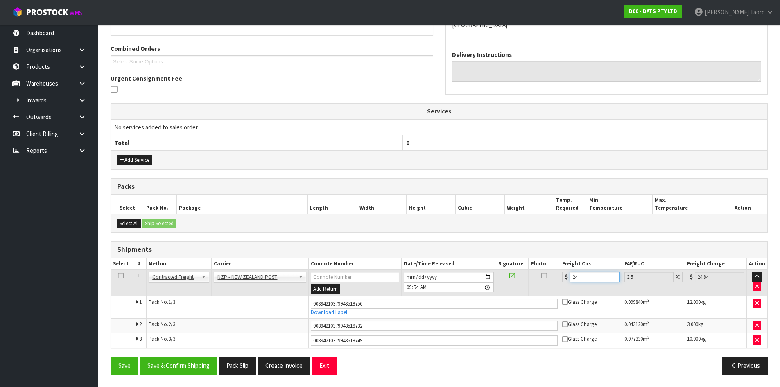
type input "24.3"
type input "25.15"
type input "24.35"
type input "25.2"
type input "24.35"
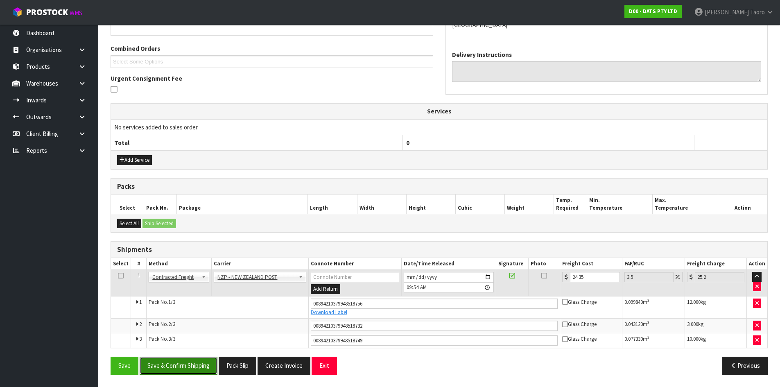
click at [207, 367] on button "Save & Confirm Shipping" at bounding box center [179, 366] width 78 height 18
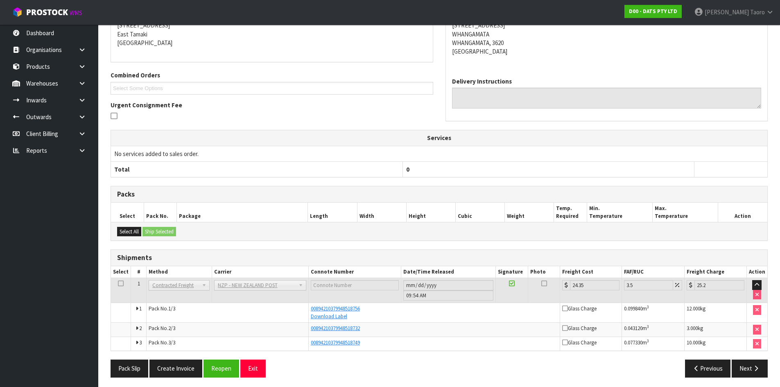
scroll to position [175, 0]
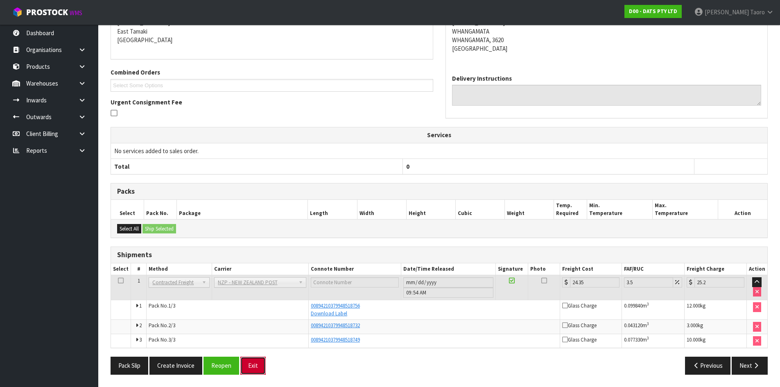
click at [258, 365] on button "Exit" at bounding box center [252, 366] width 25 height 18
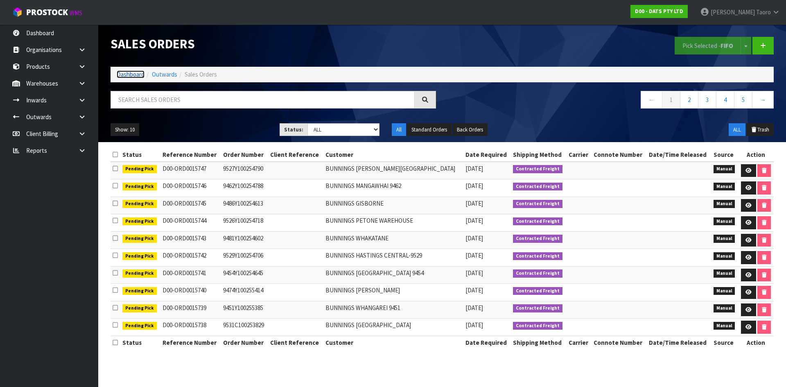
click at [127, 77] on link "Dashboard" at bounding box center [131, 74] width 28 height 8
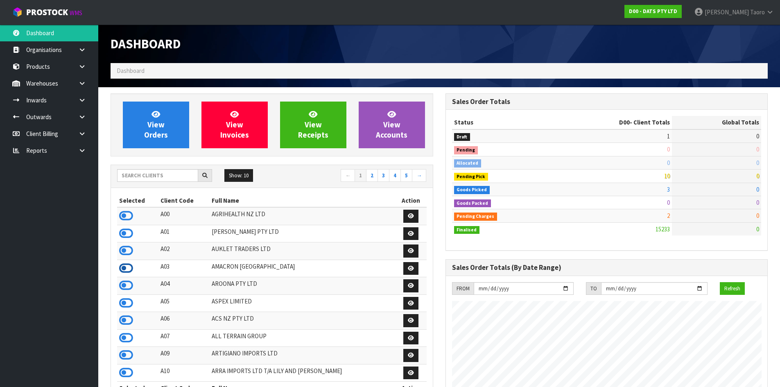
scroll to position [621, 335]
click at [126, 324] on icon at bounding box center [126, 320] width 14 height 12
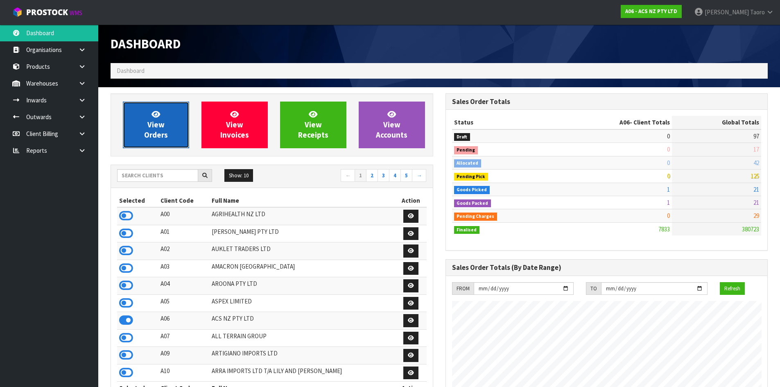
click at [170, 118] on link "View Orders" at bounding box center [156, 125] width 66 height 47
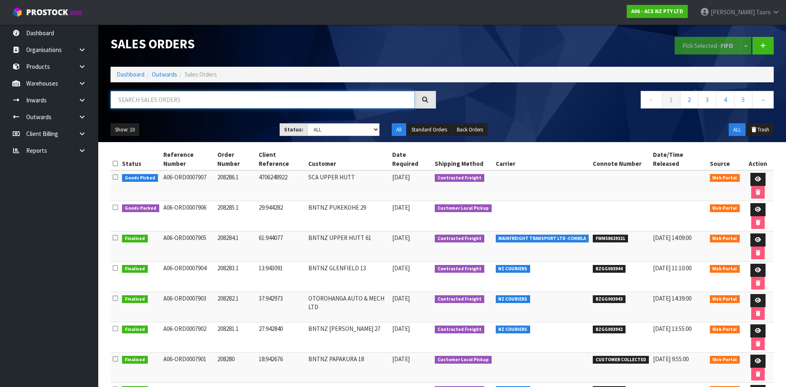
click at [175, 100] on input "text" at bounding box center [263, 100] width 304 height 18
type input "JOB-0411963"
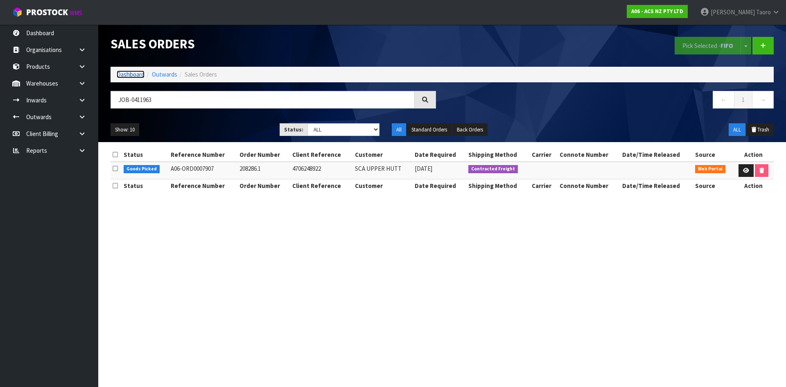
click at [123, 70] on link "Dashboard" at bounding box center [131, 74] width 28 height 8
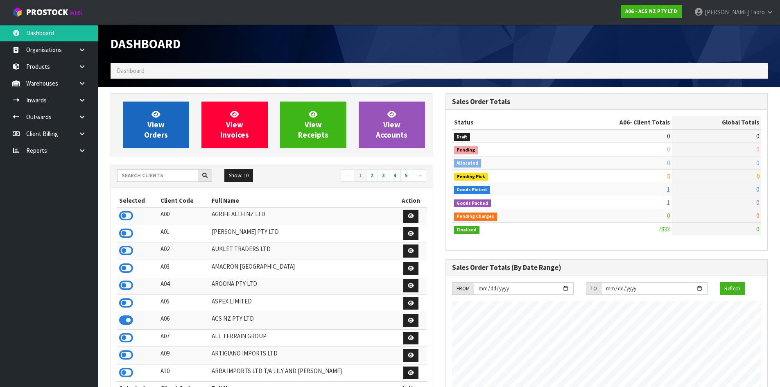
scroll to position [621, 335]
click at [145, 122] on link "View Orders" at bounding box center [156, 125] width 66 height 47
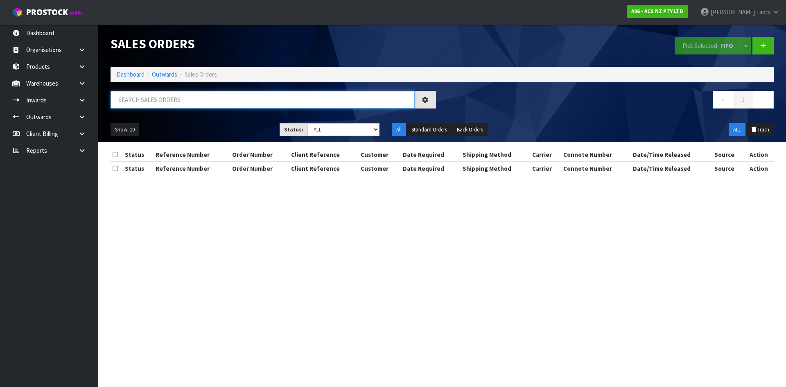
click at [174, 102] on input "text" at bounding box center [263, 100] width 304 height 18
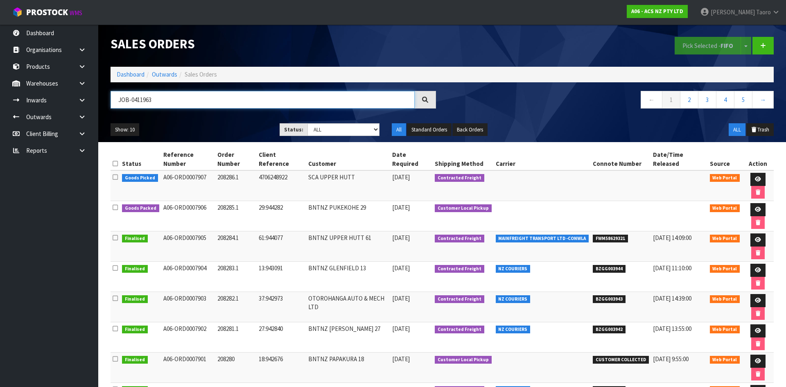
type input "JOB-0411963"
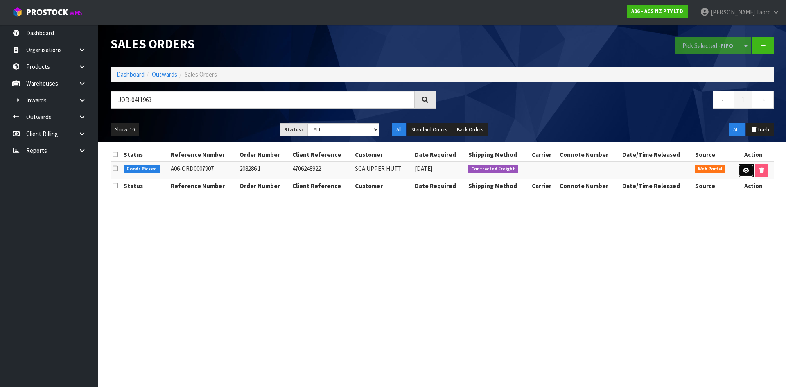
click at [747, 174] on link at bounding box center [746, 170] width 15 height 13
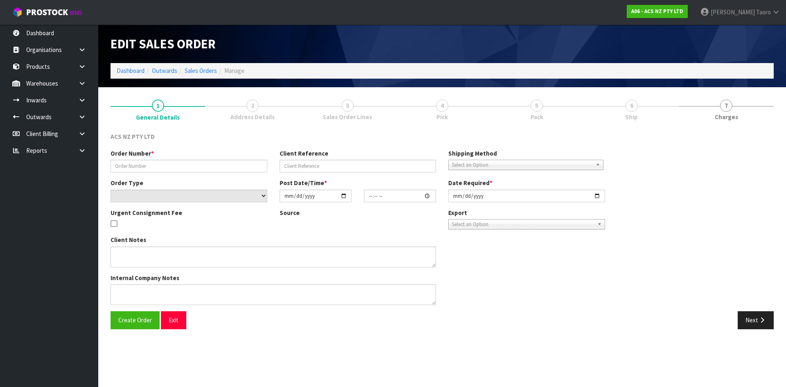
type input "208286.1"
type input "4706248922"
select select "number:0"
type input "[DATE]"
type input "16:49:00.000"
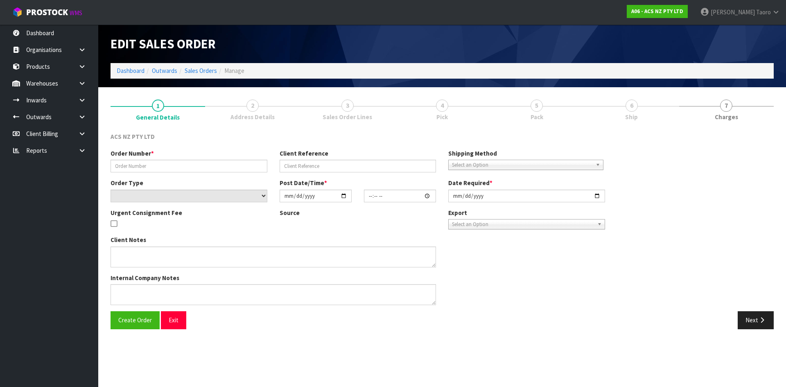
type input "[DATE]"
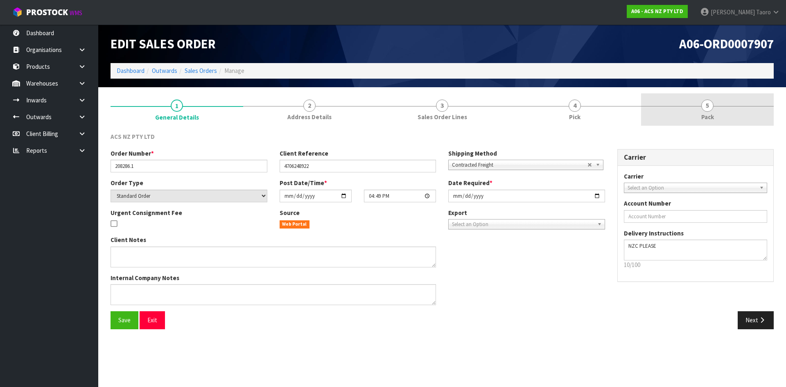
click at [725, 115] on link "5 Pack" at bounding box center [707, 109] width 133 height 32
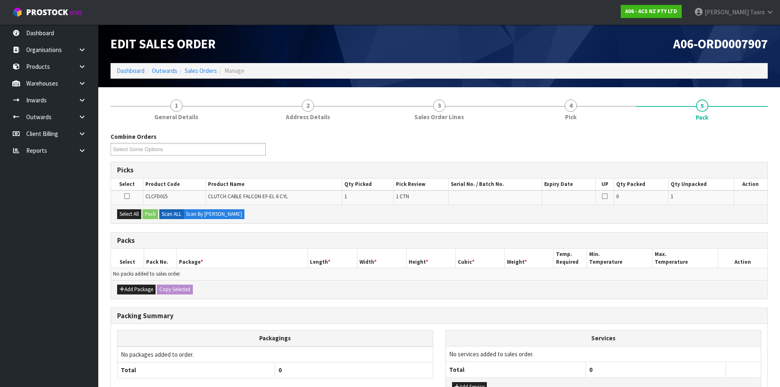
click at [631, 43] on h1 "A06-ORD0007907" at bounding box center [607, 44] width 323 height 14
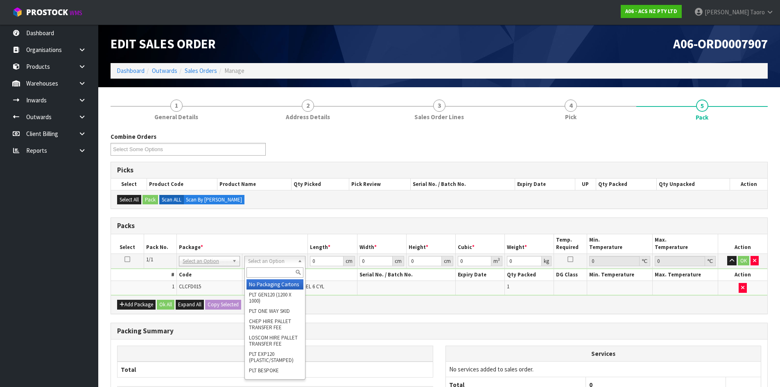
click at [284, 273] on input "text" at bounding box center [275, 272] width 57 height 10
type input "P"
type input "UPP"
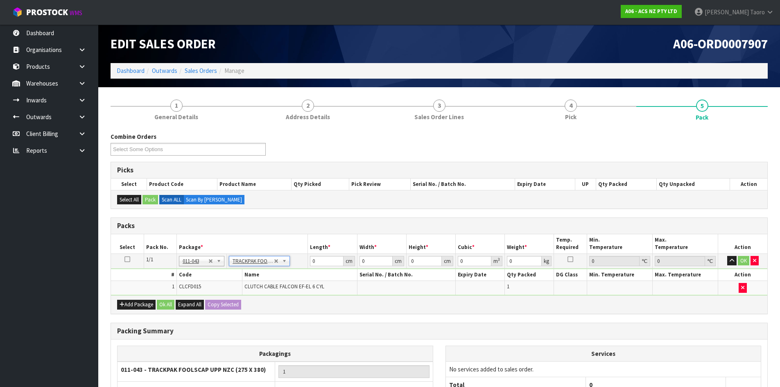
type input "27.5"
type input "38"
type input "0.01"
type input "0.00001"
type input "0.71"
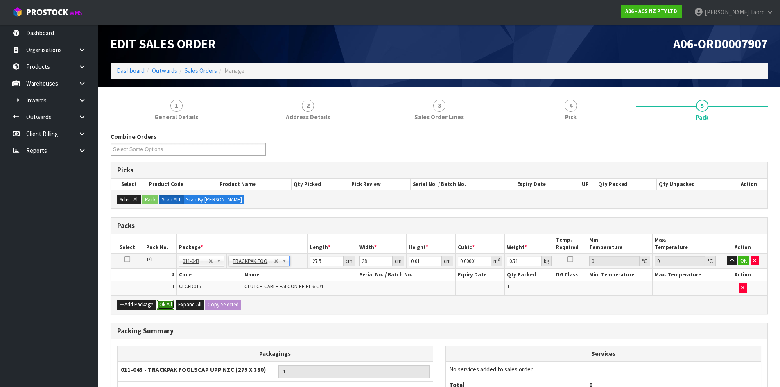
click at [165, 306] on button "Ok All" at bounding box center [166, 305] width 18 height 10
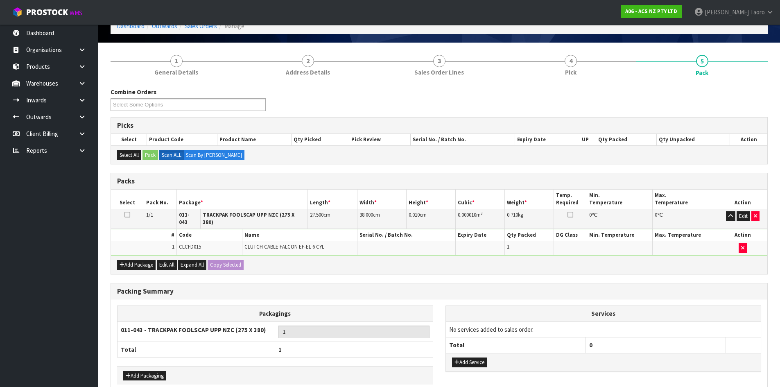
scroll to position [82, 0]
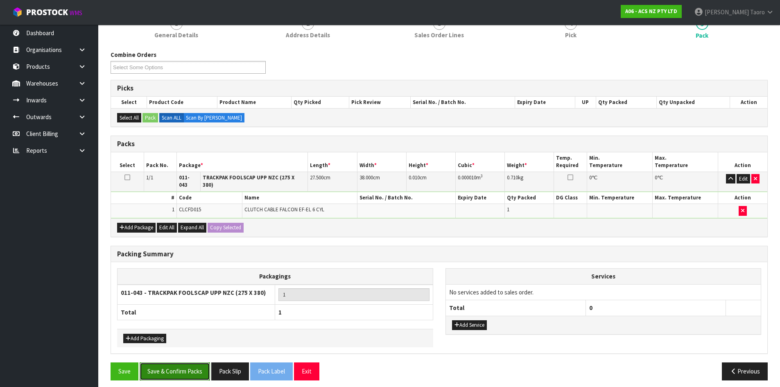
click at [171, 362] on button "Save & Confirm Packs" at bounding box center [175, 371] width 70 height 18
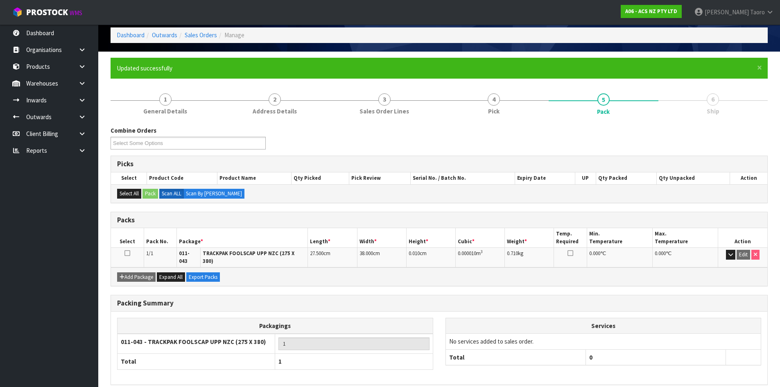
scroll to position [67, 0]
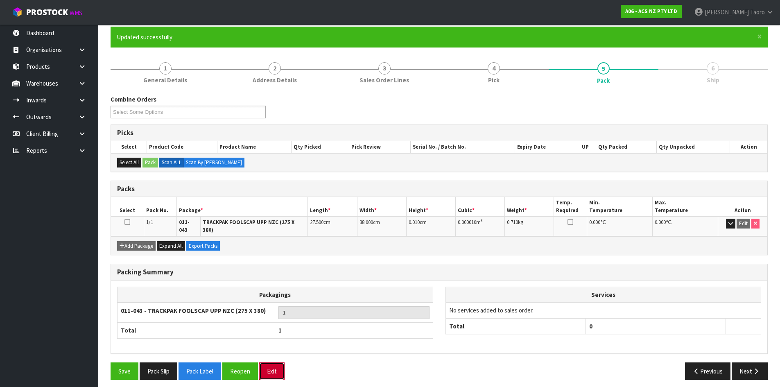
click at [272, 362] on button "Exit" at bounding box center [271, 371] width 25 height 18
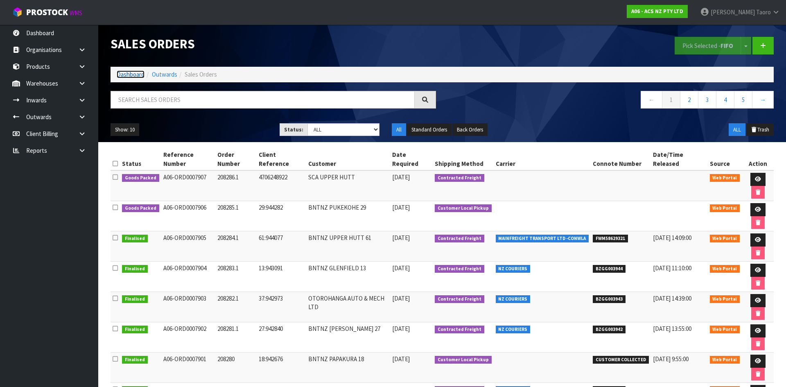
click at [131, 75] on link "Dashboard" at bounding box center [131, 74] width 28 height 8
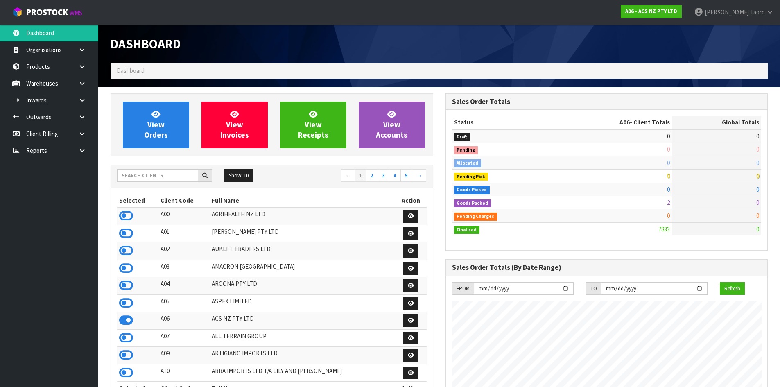
scroll to position [621, 335]
click at [171, 173] on input "text" at bounding box center [157, 175] width 81 height 13
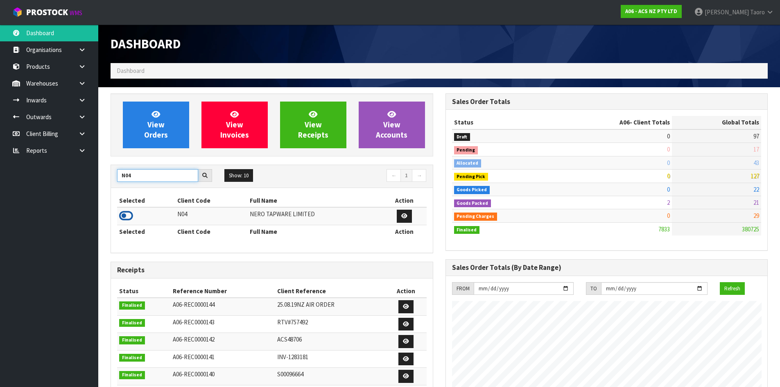
type input "N04"
click at [125, 217] on icon at bounding box center [126, 216] width 14 height 12
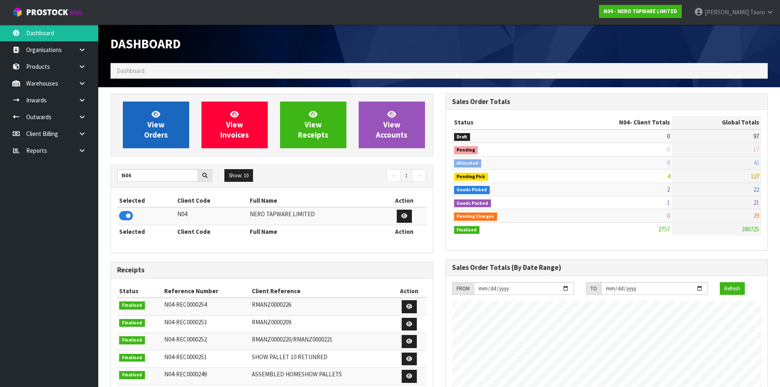
scroll to position [647, 335]
click at [161, 125] on span "View Orders" at bounding box center [156, 124] width 24 height 31
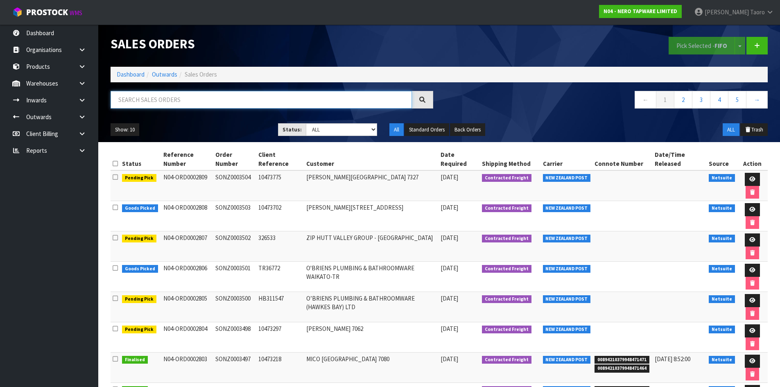
click at [170, 95] on input "text" at bounding box center [261, 100] width 301 height 18
type input "JOB-0411999"
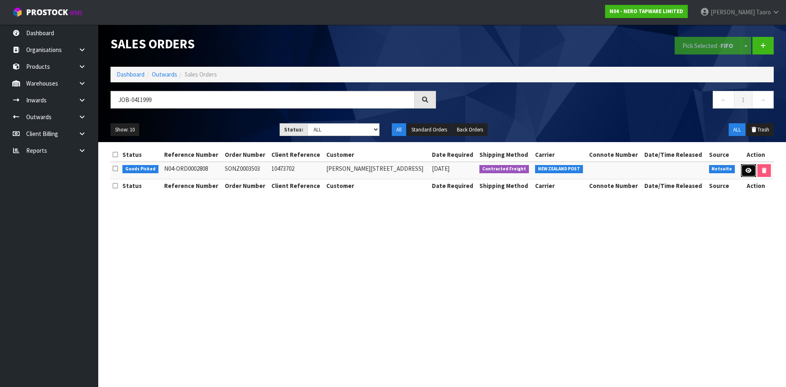
click at [743, 170] on link at bounding box center [748, 170] width 15 height 13
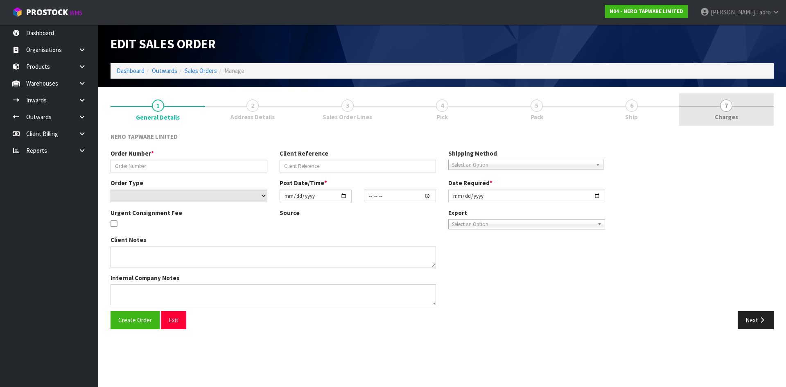
type input "SONZ0003503"
type input "10473702"
select select "number:0"
type input "[DATE]"
type input "08:15:16.000"
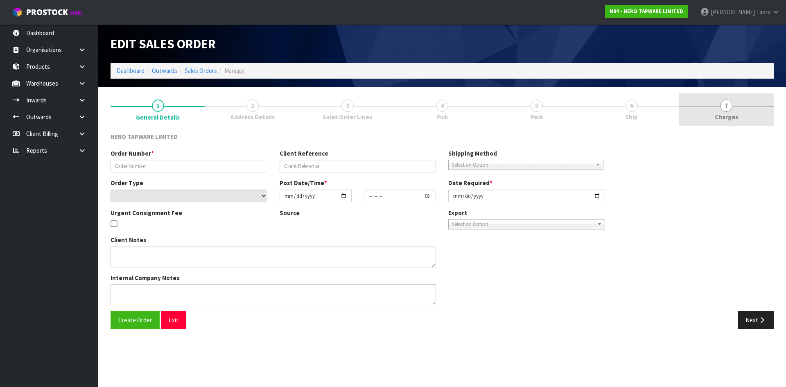
type input "[DATE]"
type textarea "Urgent dispatch please"
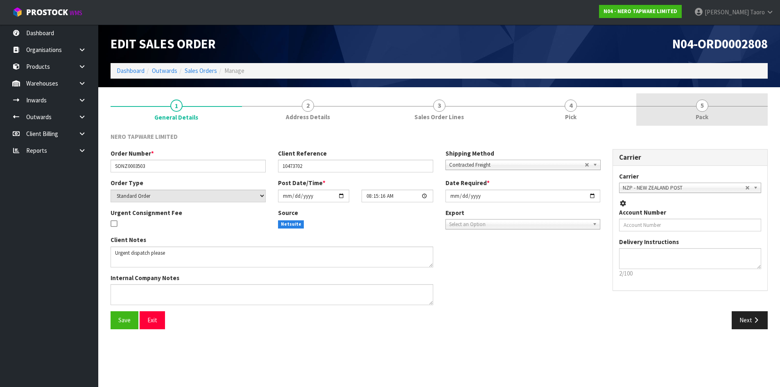
click at [706, 109] on span "5" at bounding box center [702, 106] width 12 height 12
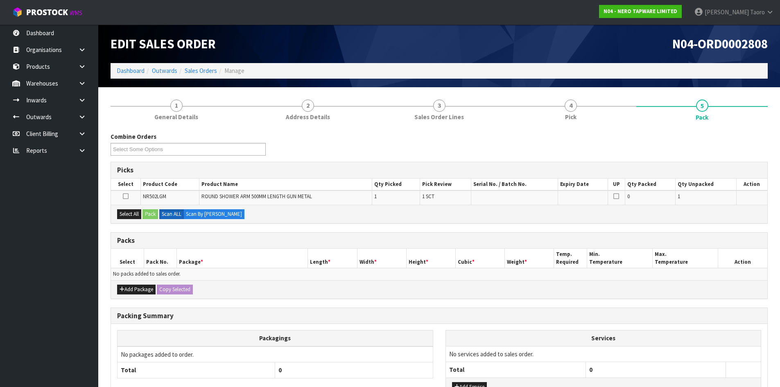
click at [355, 144] on div "Combine Orders N04-ORD0002801 N04-ORD0002804 N04-ORD0002805 N04-ORD0002806 N04-…" at bounding box center [439, 146] width 670 height 29
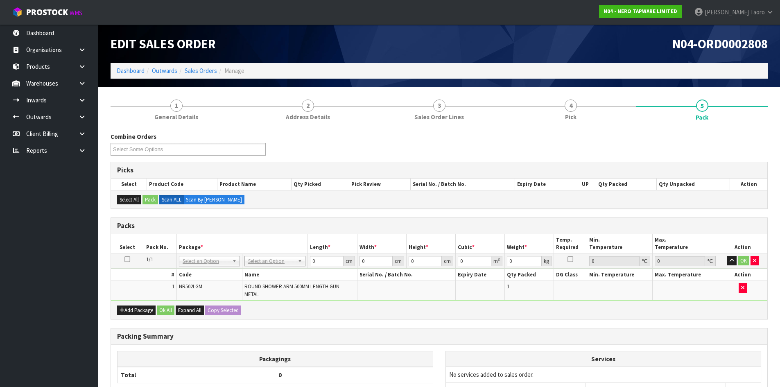
drag, startPoint x: 399, startPoint y: 202, endPoint x: 324, endPoint y: 234, distance: 81.3
click at [332, 222] on h3 "Packs" at bounding box center [439, 226] width 644 height 8
click at [330, 259] on input "0" at bounding box center [326, 261] width 33 height 10
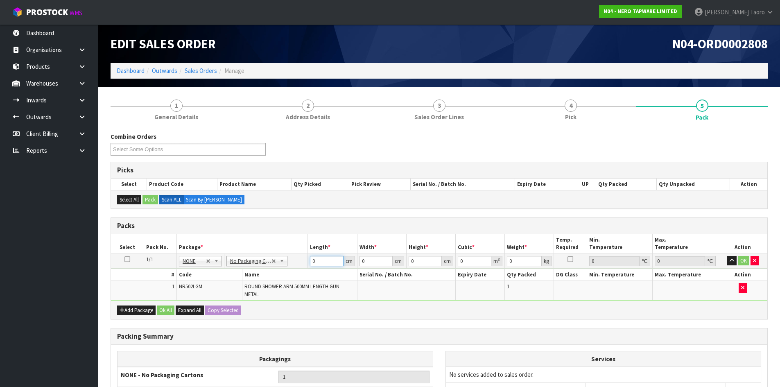
click at [330, 259] on input "0" at bounding box center [326, 261] width 33 height 10
type input "53"
type input "11"
type input "4"
type input "0.002332"
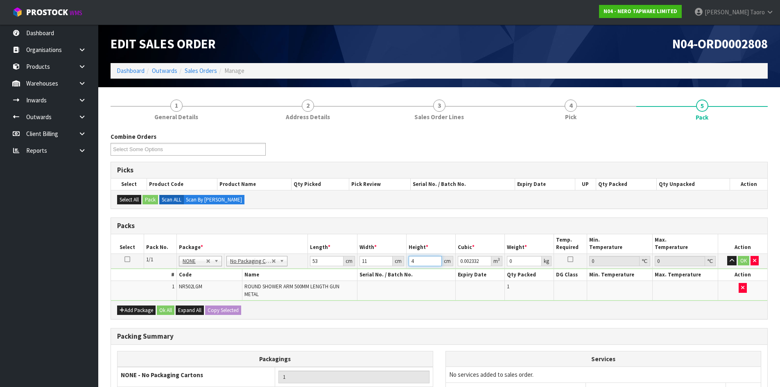
type input "4"
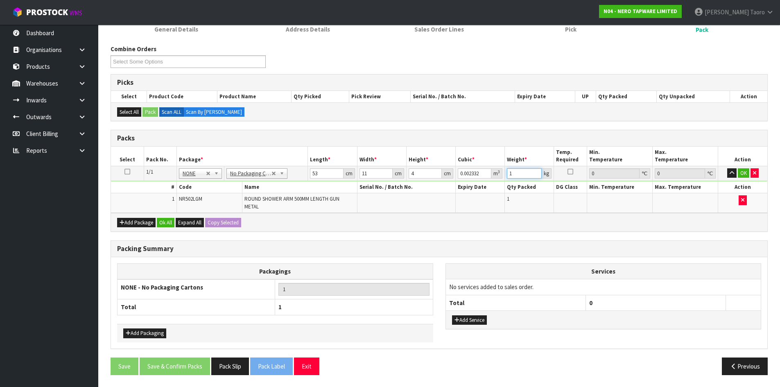
scroll to position [88, 0]
type input "1"
click at [466, 321] on button "Add Service" at bounding box center [469, 320] width 35 height 10
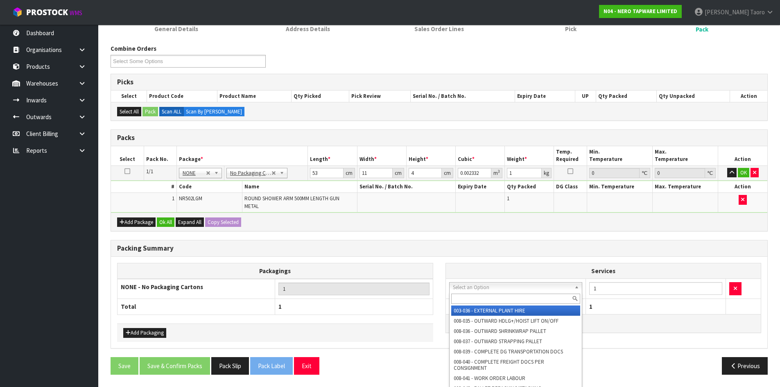
click at [481, 298] on input "text" at bounding box center [515, 299] width 129 height 10
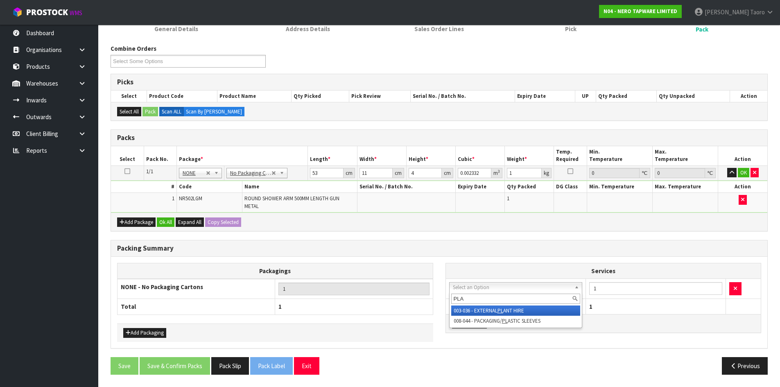
type input "PLAS"
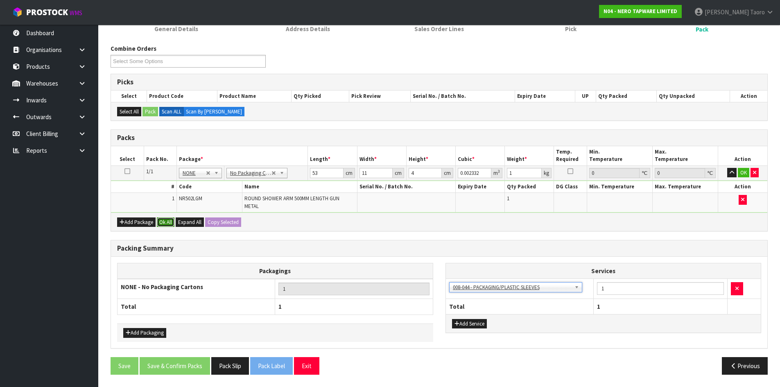
click at [169, 220] on button "Ok All" at bounding box center [166, 222] width 18 height 10
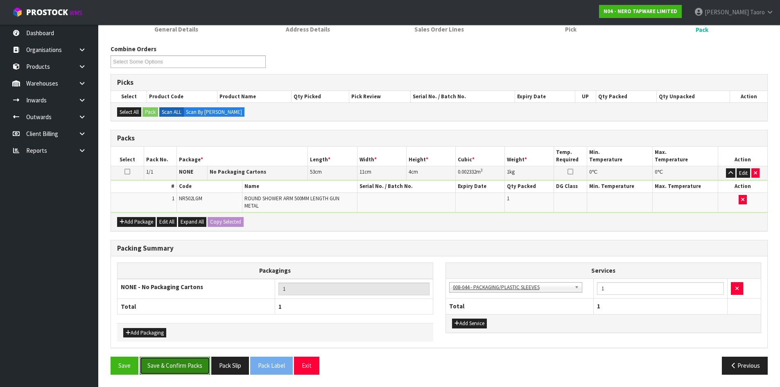
drag, startPoint x: 174, startPoint y: 370, endPoint x: 165, endPoint y: 369, distance: 8.2
click at [174, 369] on button "Save & Confirm Packs" at bounding box center [175, 366] width 70 height 18
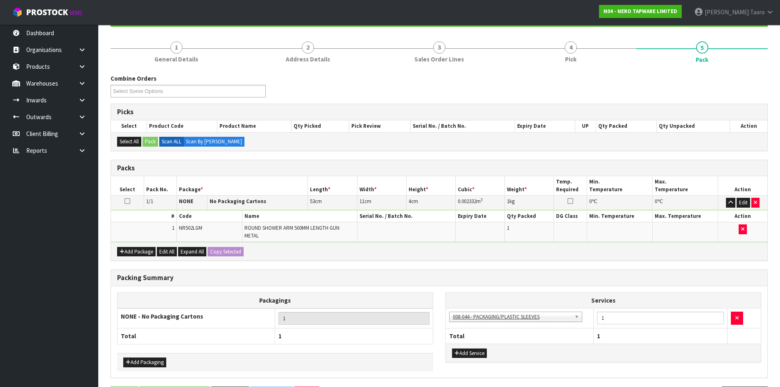
scroll to position [0, 0]
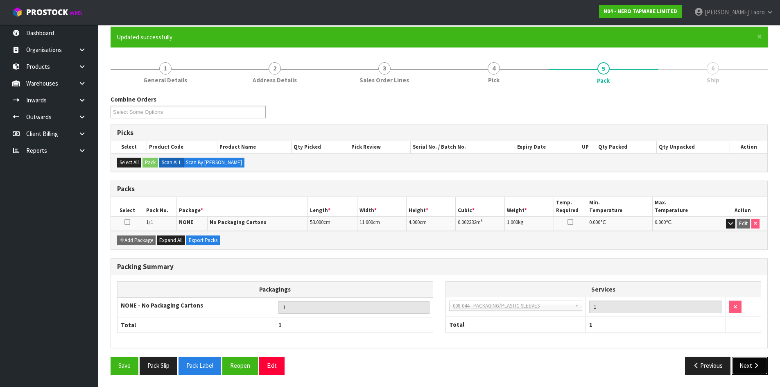
click at [747, 365] on button "Next" at bounding box center [750, 366] width 36 height 18
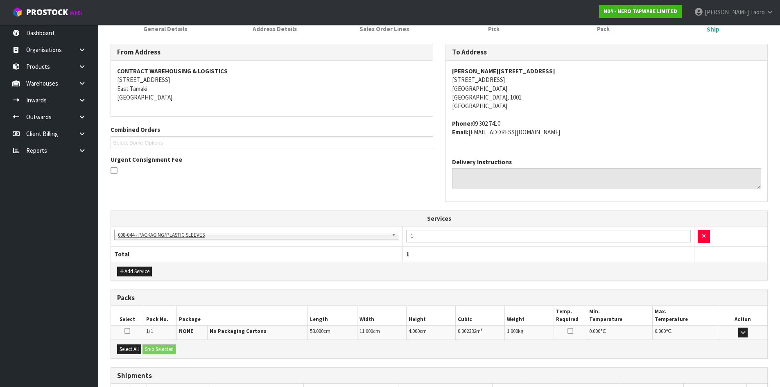
scroll to position [178, 0]
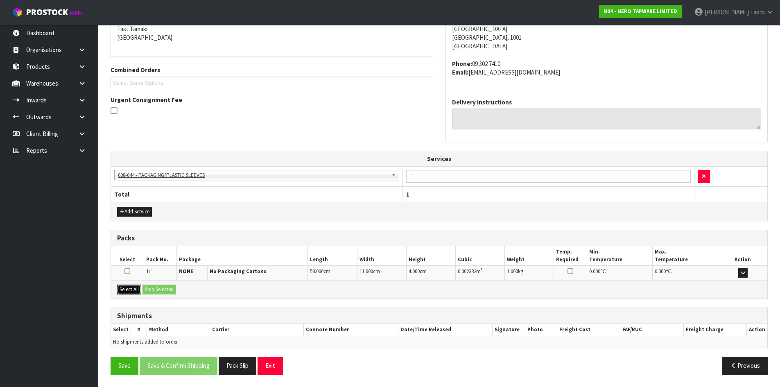
drag, startPoint x: 131, startPoint y: 286, endPoint x: 152, endPoint y: 294, distance: 23.2
click at [132, 286] on button "Select All" at bounding box center [129, 290] width 24 height 10
click at [153, 294] on button "Ship Selected" at bounding box center [160, 290] width 34 height 10
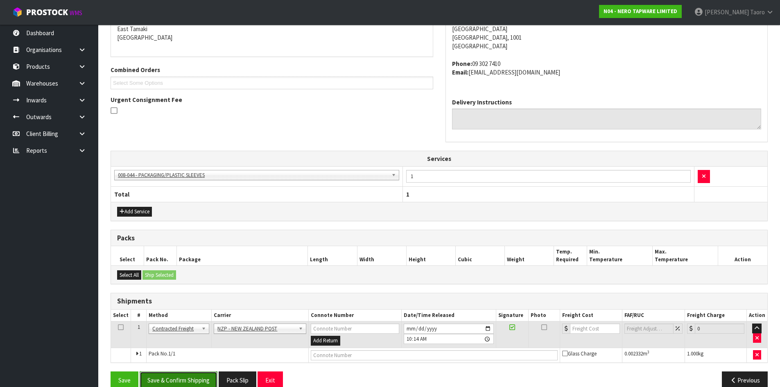
click at [199, 378] on button "Save & Confirm Shipping" at bounding box center [179, 380] width 78 height 18
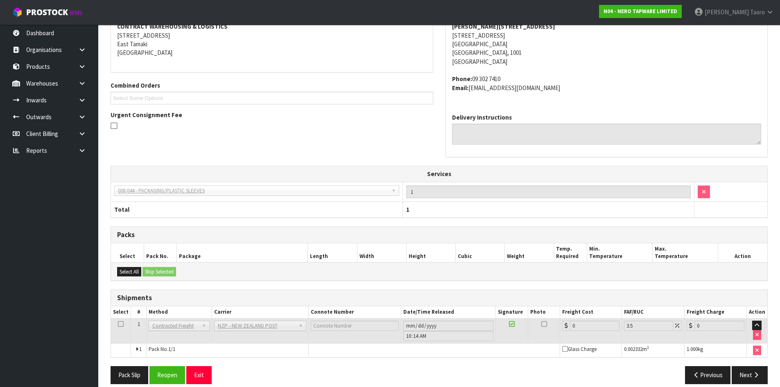
scroll to position [181, 0]
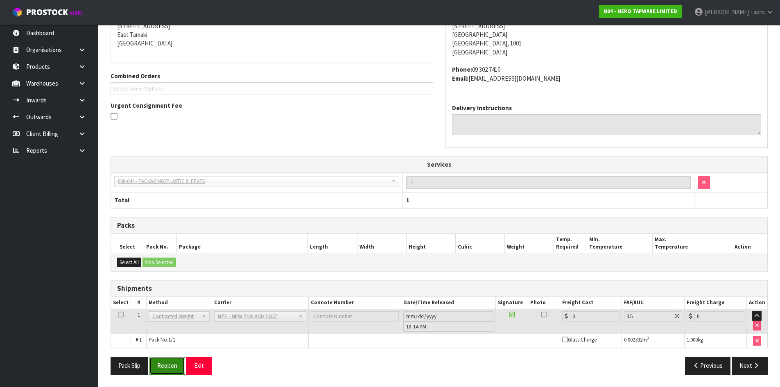
click at [171, 368] on button "Reopen" at bounding box center [167, 366] width 36 height 18
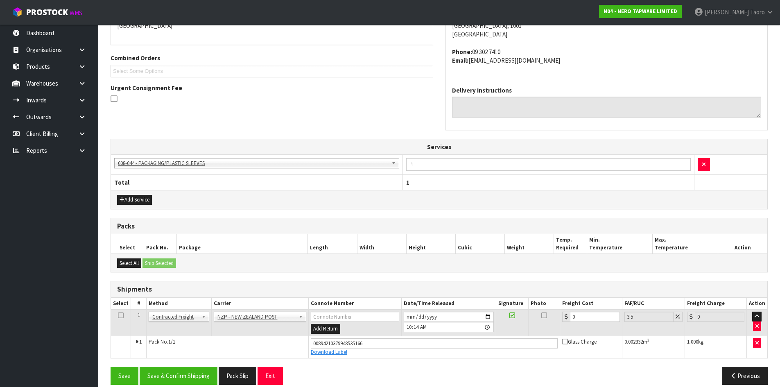
scroll to position [200, 0]
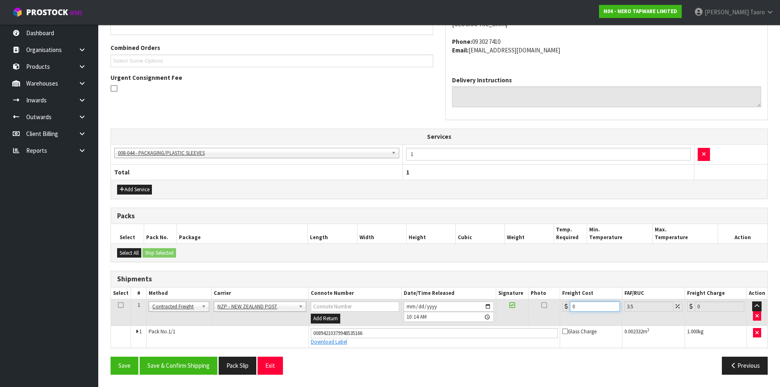
click at [584, 308] on input "0" at bounding box center [595, 306] width 50 height 10
type input "4"
type input "4.14"
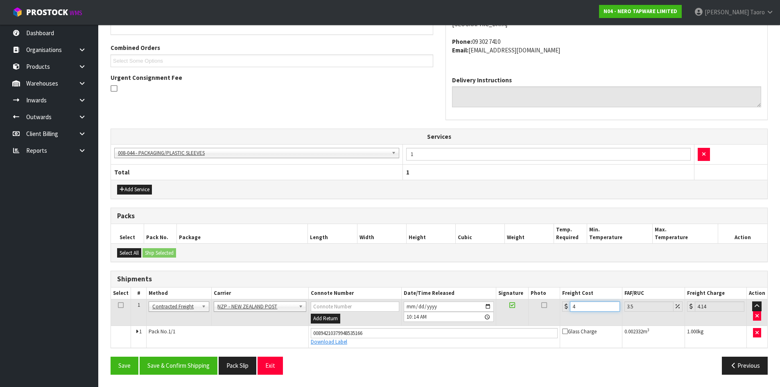
type input "4.3"
type input "4.45"
type input "4.33"
type input "4.48"
type input "4.33"
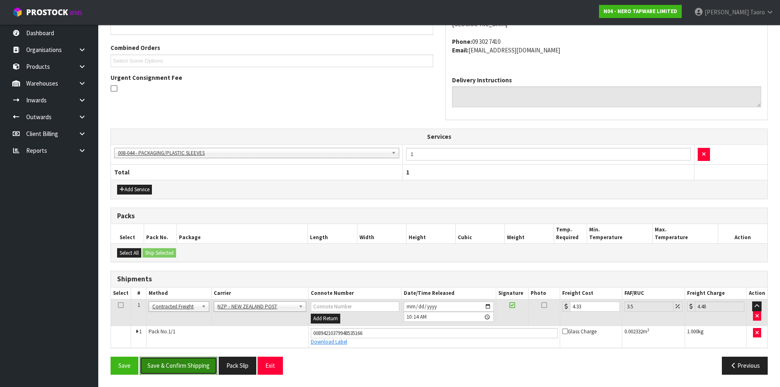
click at [201, 359] on button "Save & Confirm Shipping" at bounding box center [179, 366] width 78 height 18
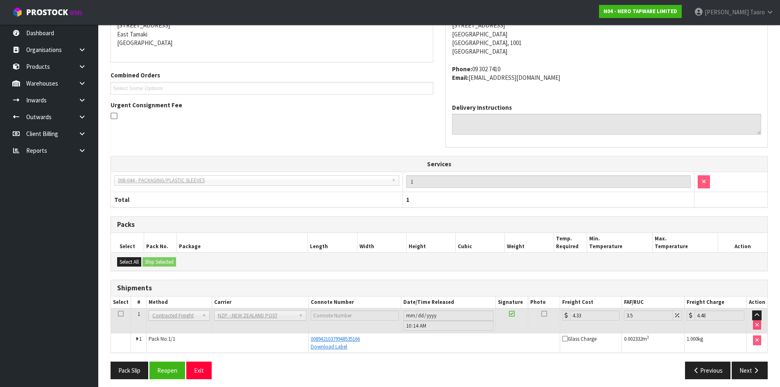
scroll to position [177, 0]
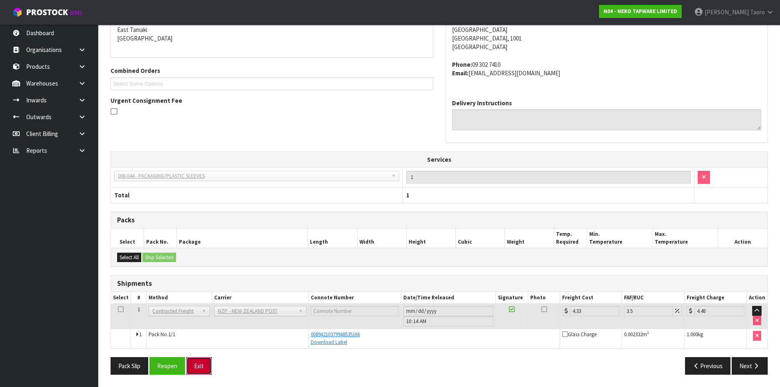
click at [204, 361] on button "Exit" at bounding box center [198, 366] width 25 height 18
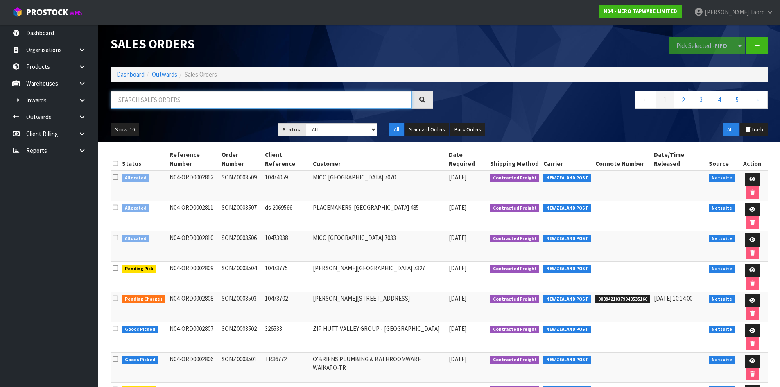
click at [202, 97] on input "text" at bounding box center [261, 100] width 301 height 18
type input "JOB-0411997"
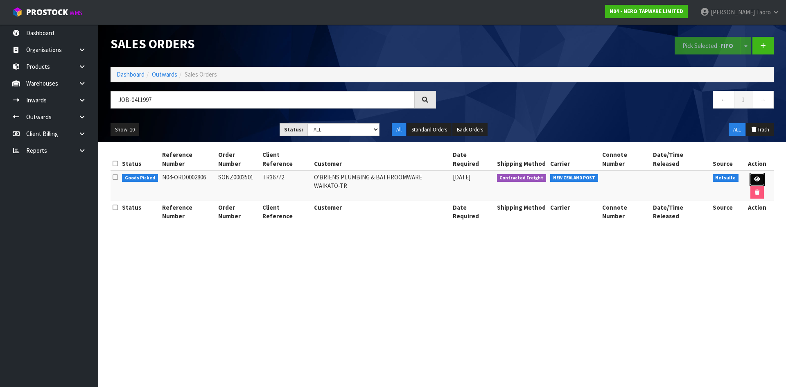
click at [754, 177] on icon at bounding box center [757, 179] width 6 height 5
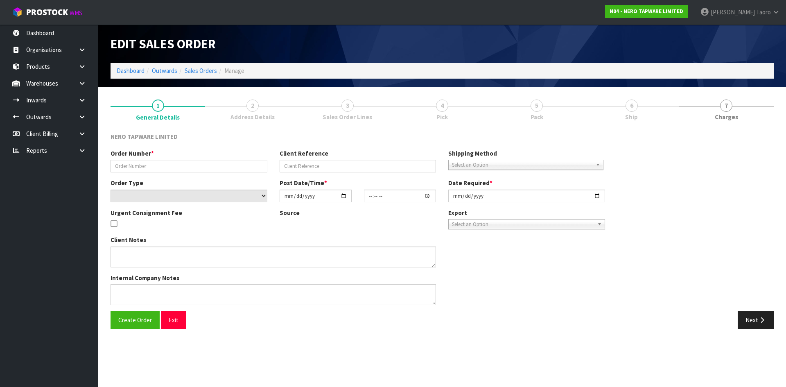
type input "SONZ0003501"
type input "TR36772"
select select "number:0"
type input "[DATE]"
type input "08:15:13.000"
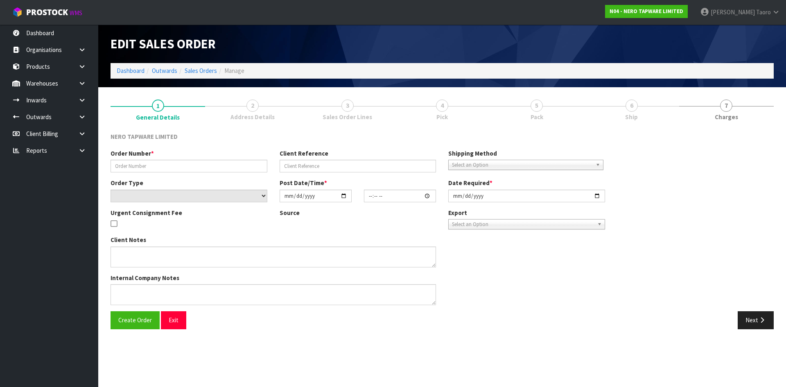
type input "[DATE]"
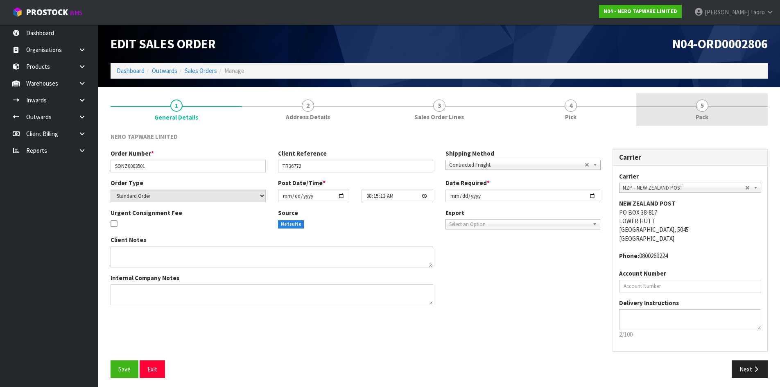
drag, startPoint x: 717, startPoint y: 116, endPoint x: 568, endPoint y: 124, distance: 148.9
click at [715, 115] on link "5 Pack" at bounding box center [701, 109] width 131 height 32
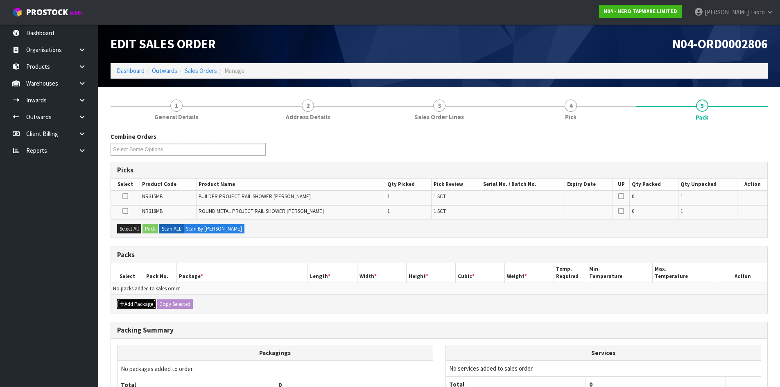
click at [121, 304] on icon "button" at bounding box center [122, 303] width 5 height 5
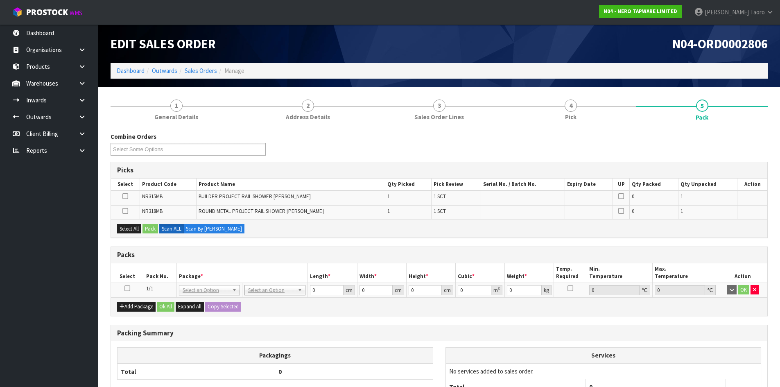
click at [127, 288] on icon at bounding box center [128, 288] width 6 height 0
click at [142, 276] on th "Select" at bounding box center [127, 272] width 33 height 19
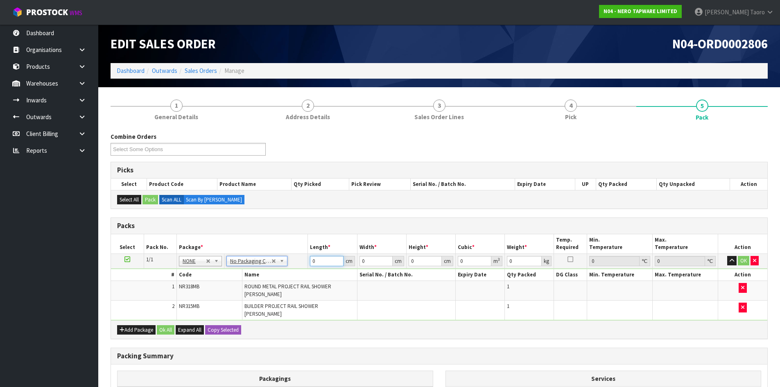
click at [323, 260] on input "0" at bounding box center [326, 261] width 33 height 10
type input "73"
type input "27"
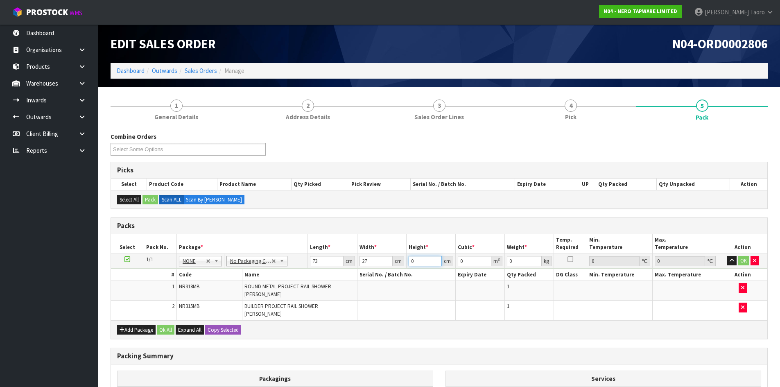
type input "1"
type input "0.001971"
type input "18"
type input "0.035478"
type input "18"
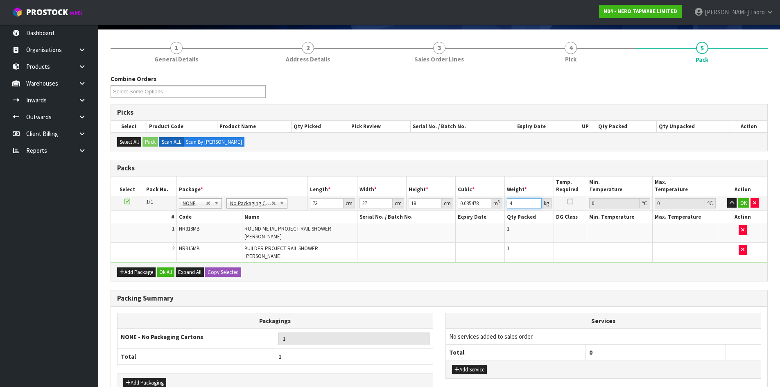
scroll to position [102, 0]
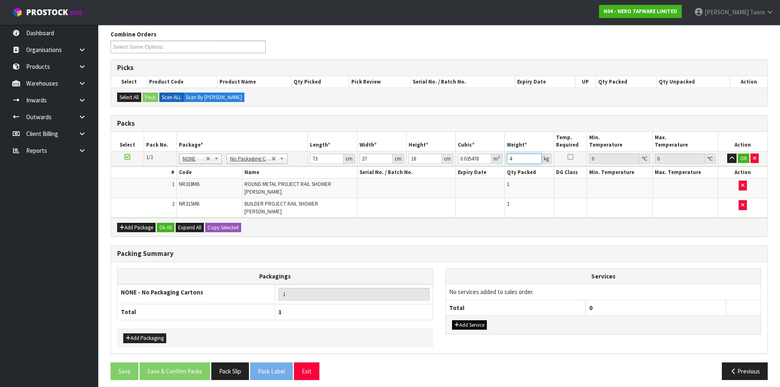
type input "4"
click at [473, 320] on button "Add Service" at bounding box center [469, 325] width 35 height 10
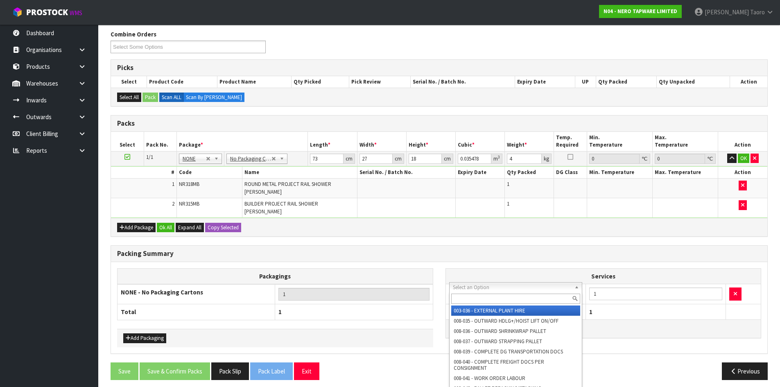
click at [483, 297] on input "text" at bounding box center [515, 299] width 129 height 10
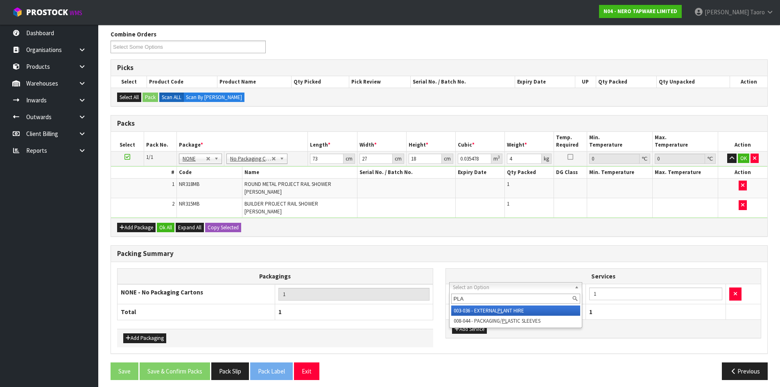
type input "PLAS"
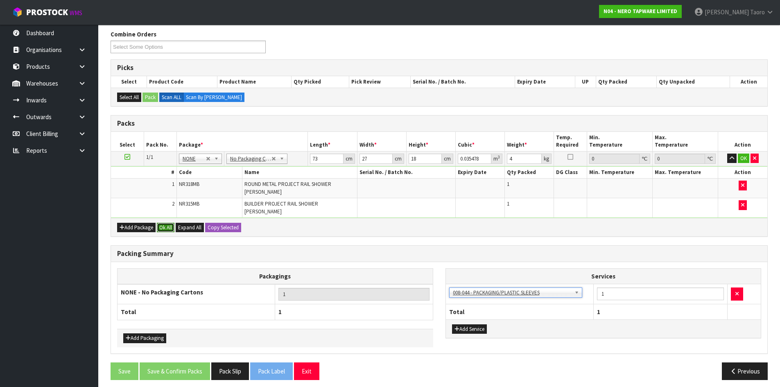
click at [168, 223] on button "Ok All" at bounding box center [166, 228] width 18 height 10
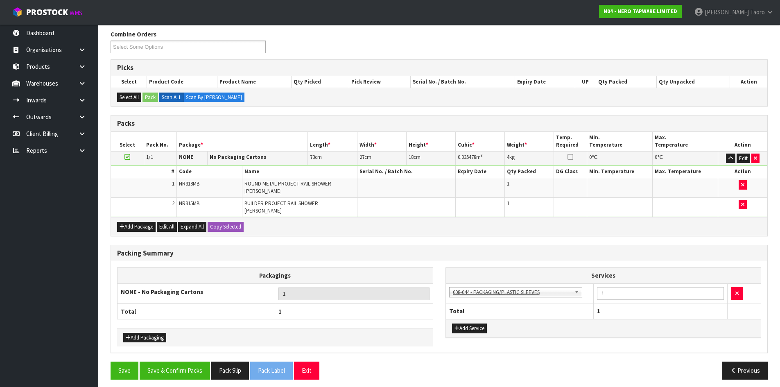
scroll to position [102, 0]
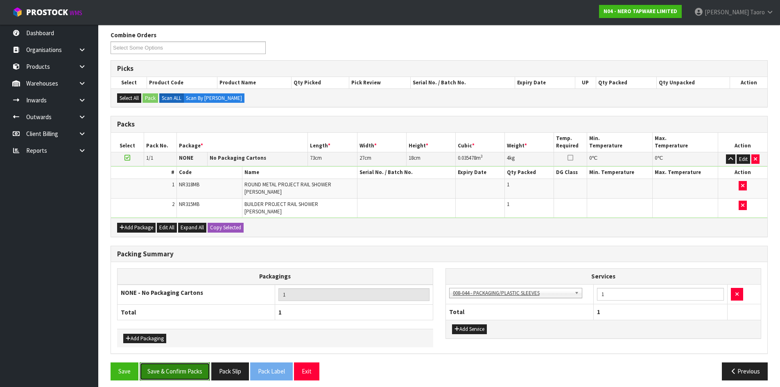
click at [188, 368] on button "Save & Confirm Packs" at bounding box center [175, 371] width 70 height 18
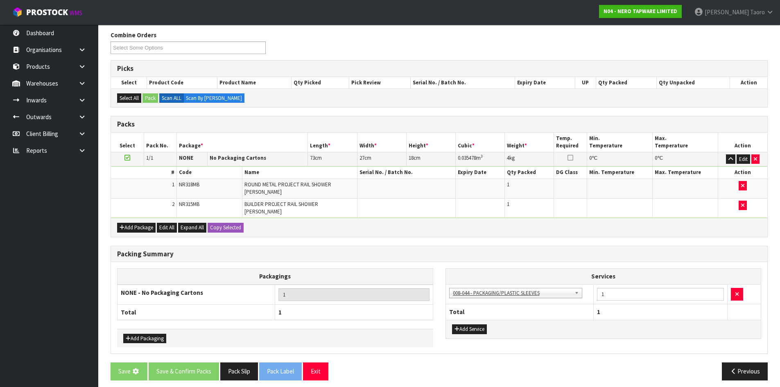
scroll to position [0, 0]
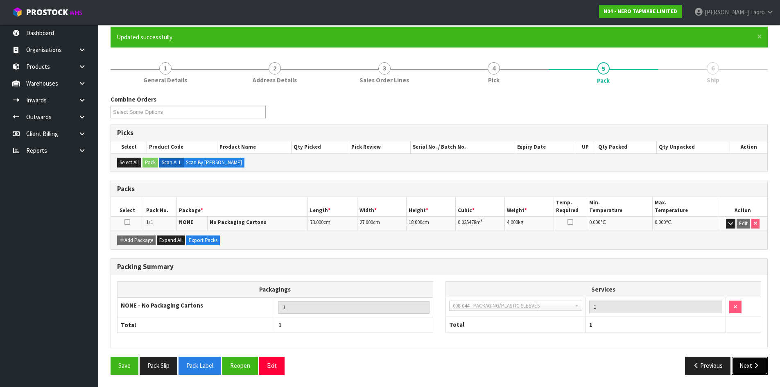
click at [759, 371] on button "Next" at bounding box center [750, 366] width 36 height 18
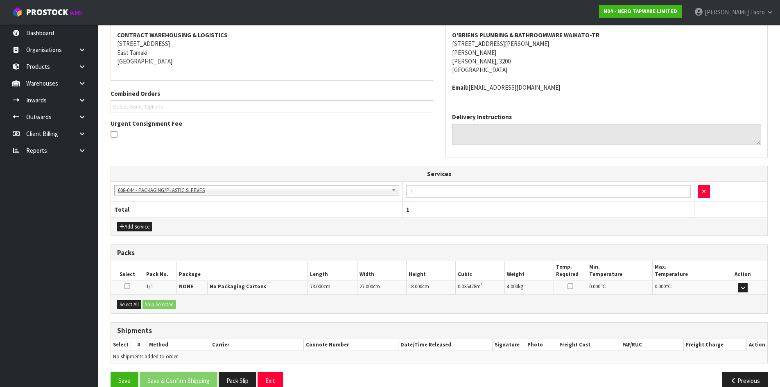
scroll to position [169, 0]
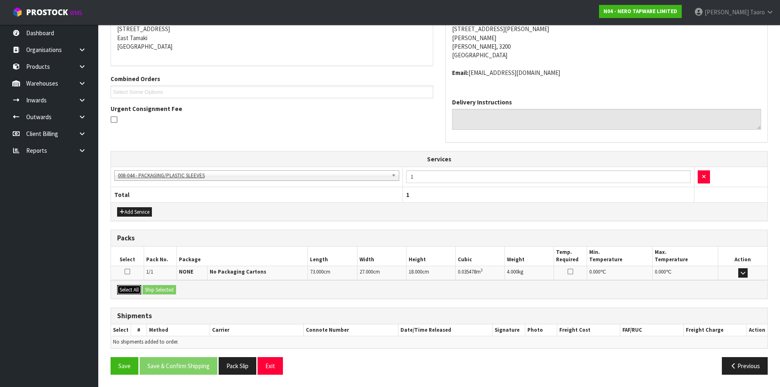
drag, startPoint x: 130, startPoint y: 289, endPoint x: 144, endPoint y: 291, distance: 14.5
click at [132, 289] on button "Select All" at bounding box center [129, 290] width 24 height 10
click at [150, 292] on button "Ship Selected" at bounding box center [160, 290] width 34 height 10
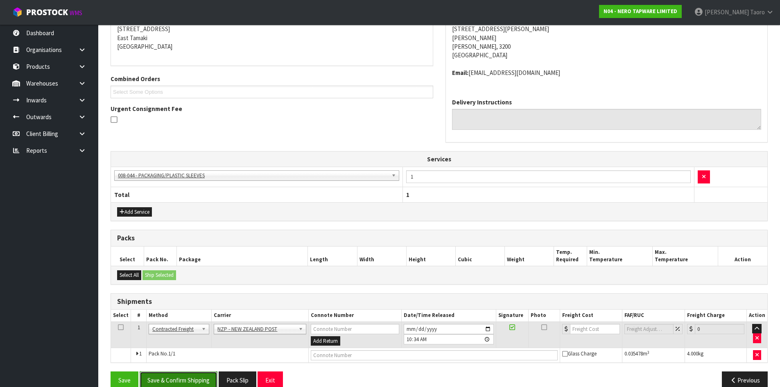
click at [192, 382] on button "Save & Confirm Shipping" at bounding box center [179, 380] width 78 height 18
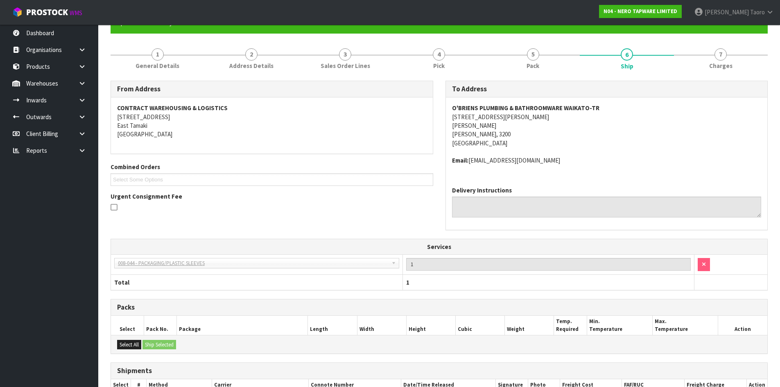
scroll to position [172, 0]
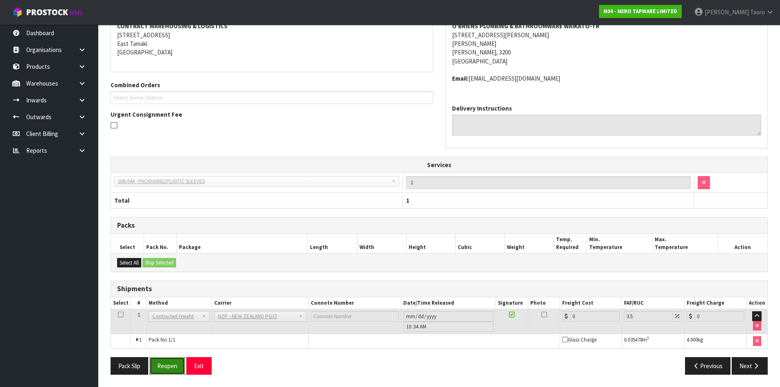
click at [162, 365] on button "Reopen" at bounding box center [167, 366] width 36 height 18
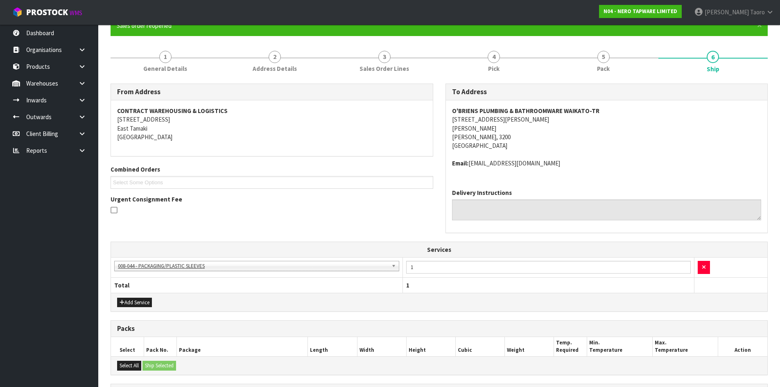
scroll to position [191, 0]
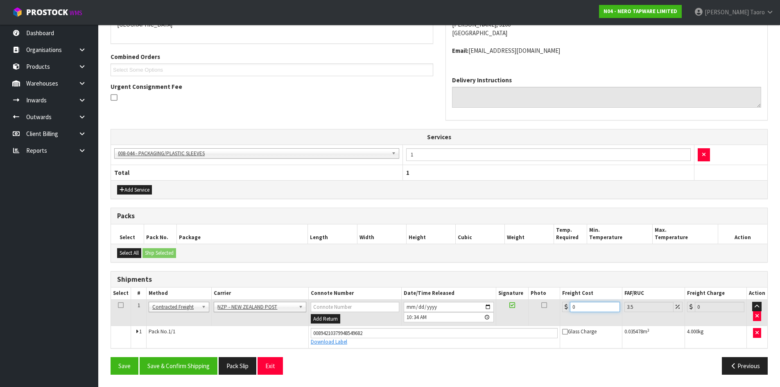
click at [597, 304] on input "0" at bounding box center [595, 307] width 50 height 10
type input "7"
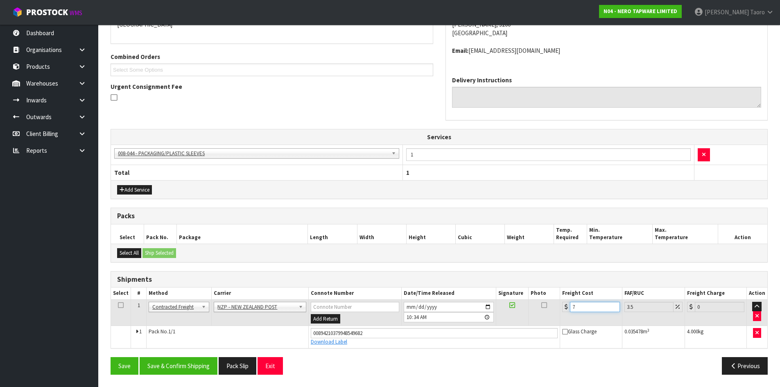
type input "7.24"
type input "7.3"
type input "7.56"
type input "7.31"
type input "7.57"
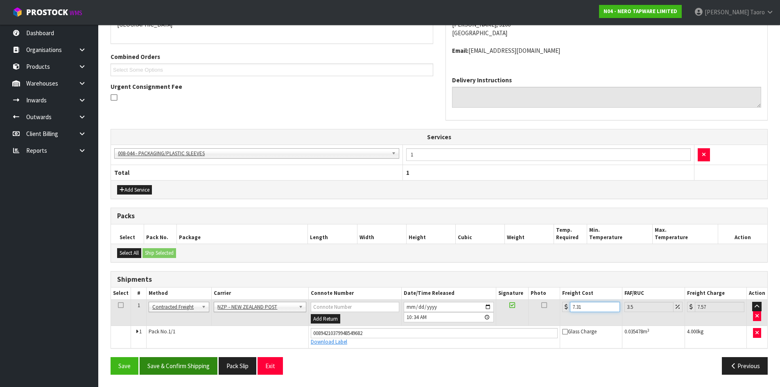
type input "7.31"
click at [202, 365] on button "Save & Confirm Shipping" at bounding box center [179, 366] width 78 height 18
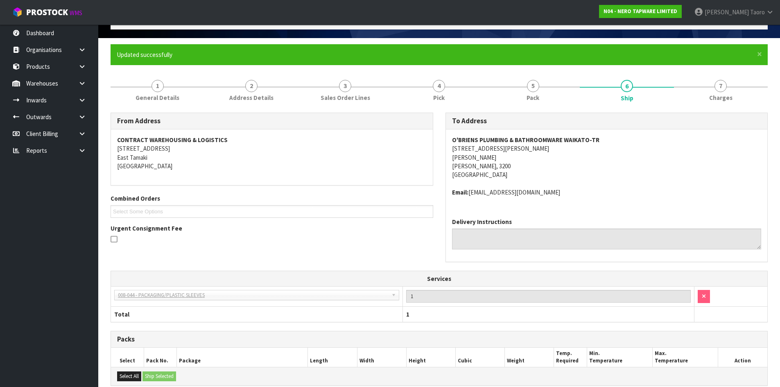
scroll to position [168, 0]
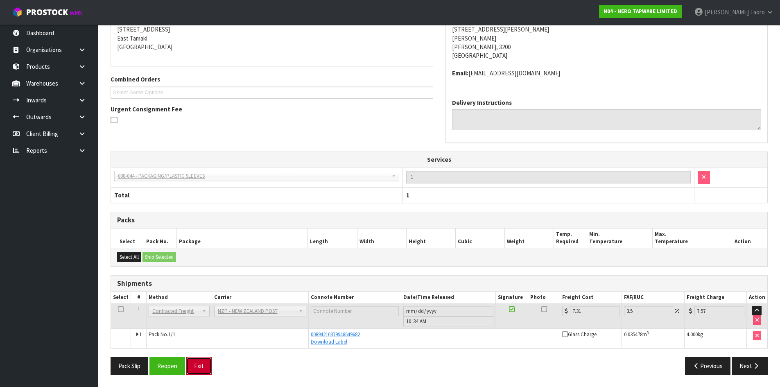
click at [205, 369] on button "Exit" at bounding box center [198, 366] width 25 height 18
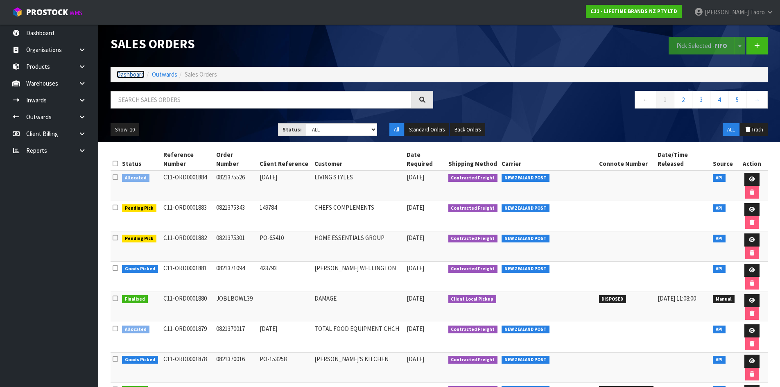
click at [134, 76] on link "Dashboard" at bounding box center [131, 74] width 28 height 8
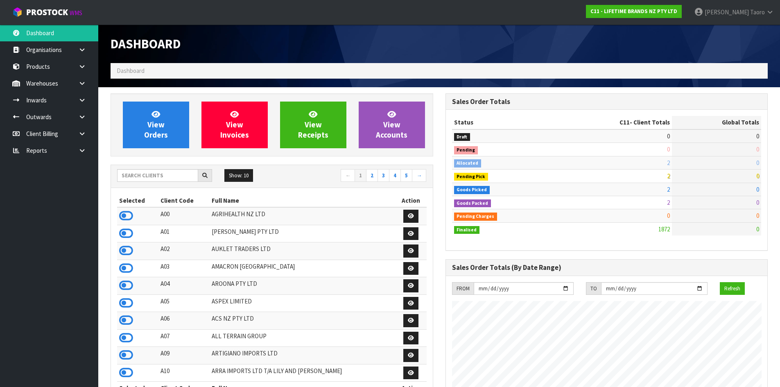
scroll to position [621, 335]
